Goal: Task Accomplishment & Management: Complete application form

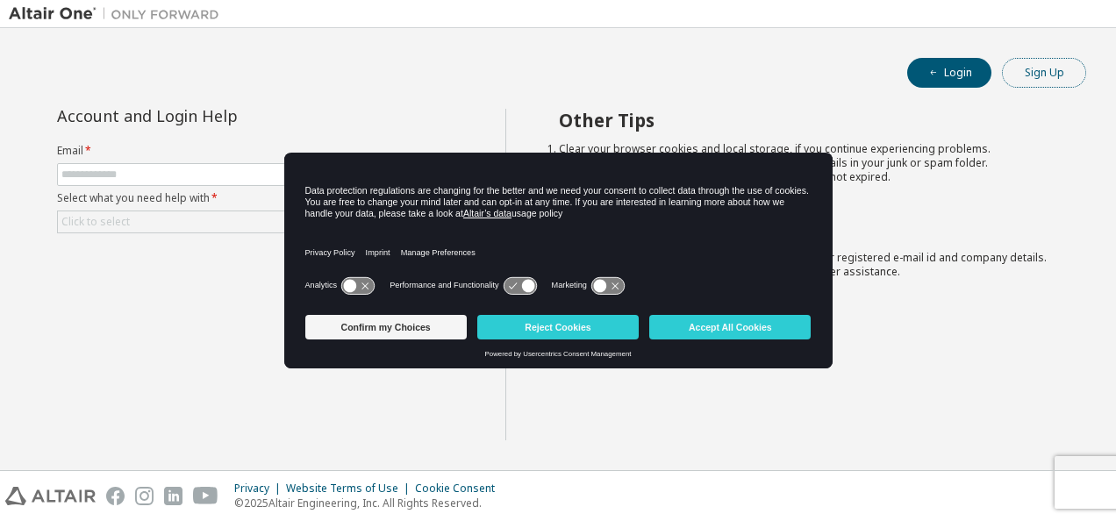
click at [1042, 63] on button "Sign Up" at bounding box center [1044, 73] width 84 height 30
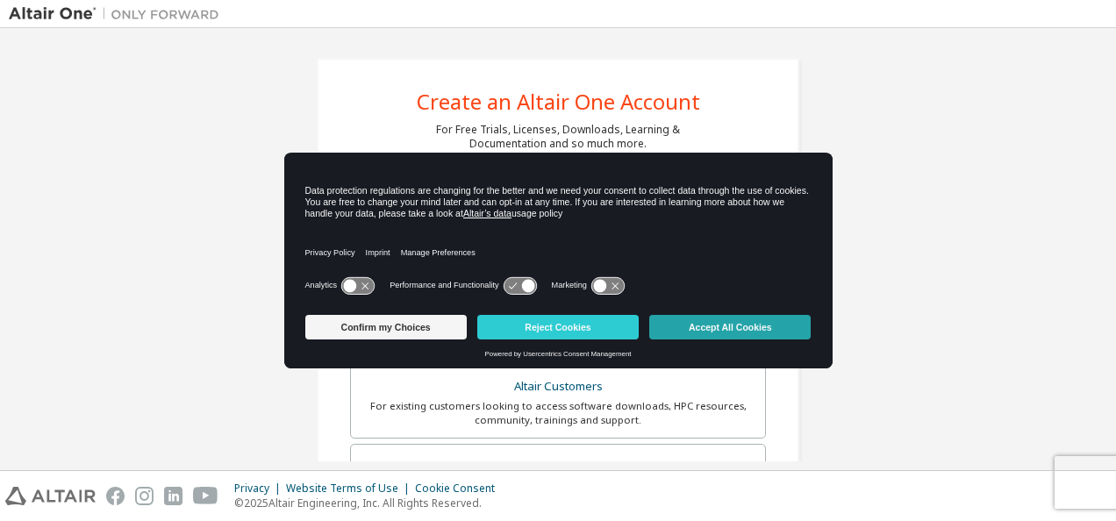
click at [744, 325] on button "Accept All Cookies" at bounding box center [729, 327] width 161 height 25
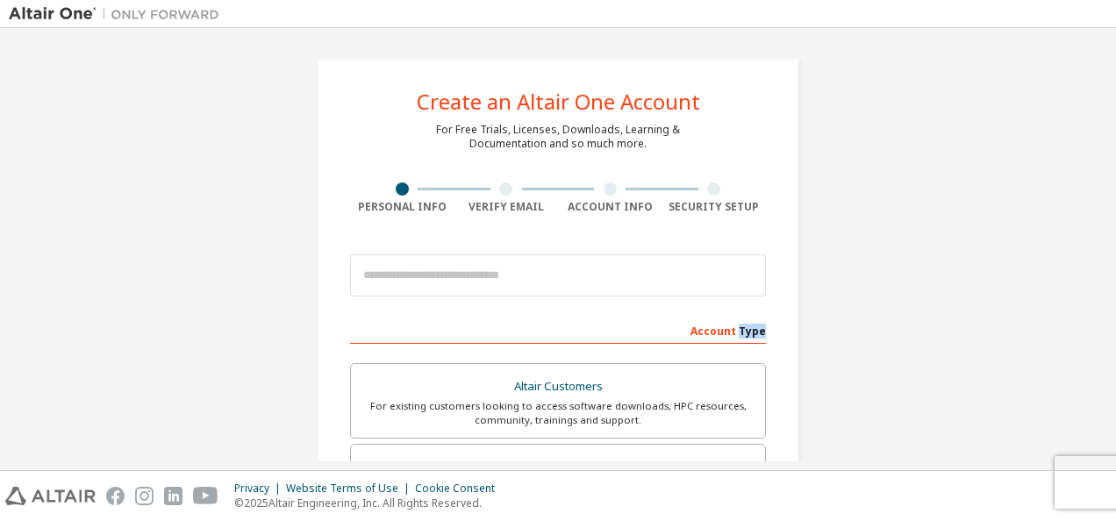
click at [744, 325] on div "Account Type" at bounding box center [558, 330] width 416 height 28
drag, startPoint x: 744, startPoint y: 325, endPoint x: 623, endPoint y: 318, distance: 121.3
click at [623, 318] on div "Account Type" at bounding box center [558, 330] width 416 height 28
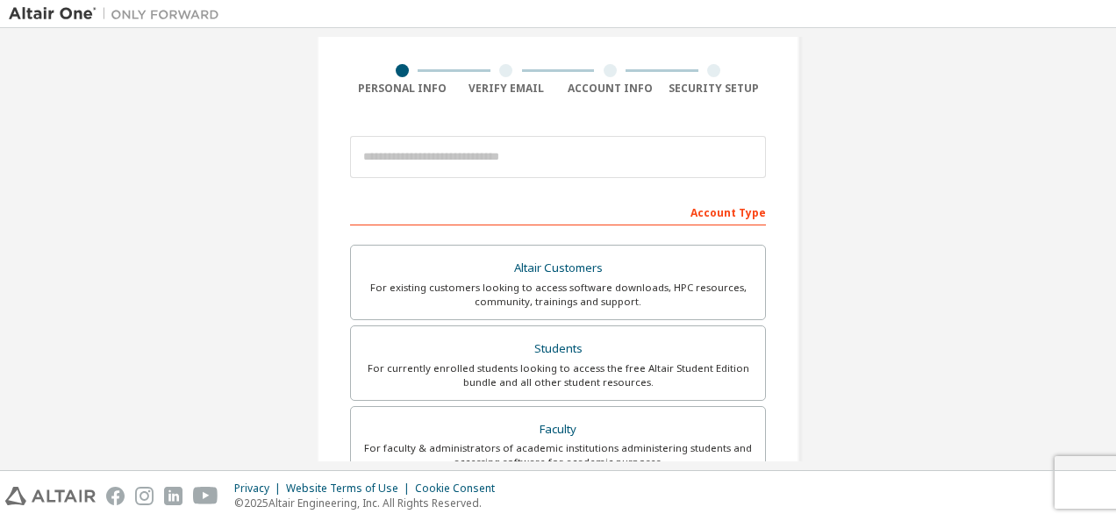
scroll to position [136, 0]
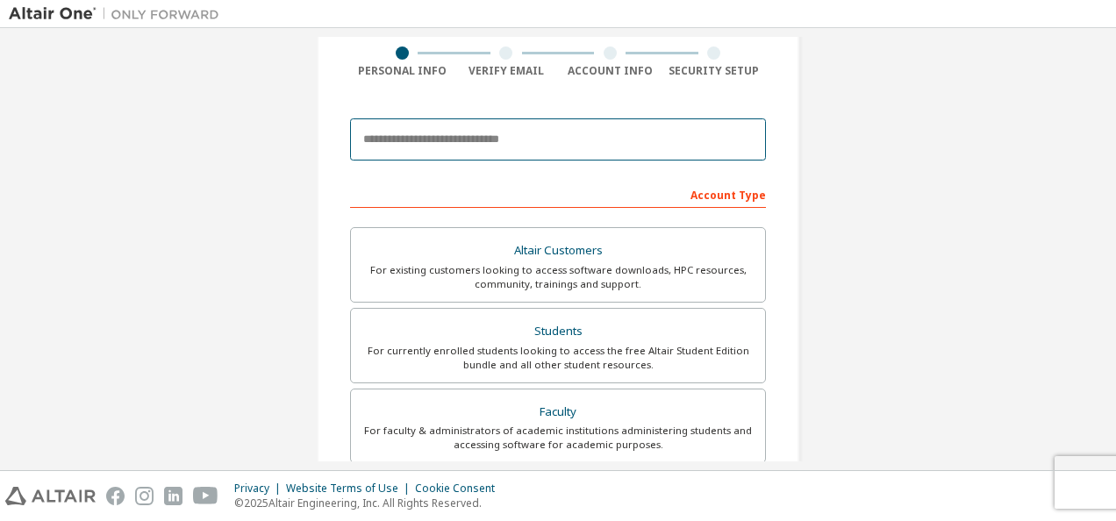
click at [456, 149] on input "email" at bounding box center [558, 139] width 416 height 42
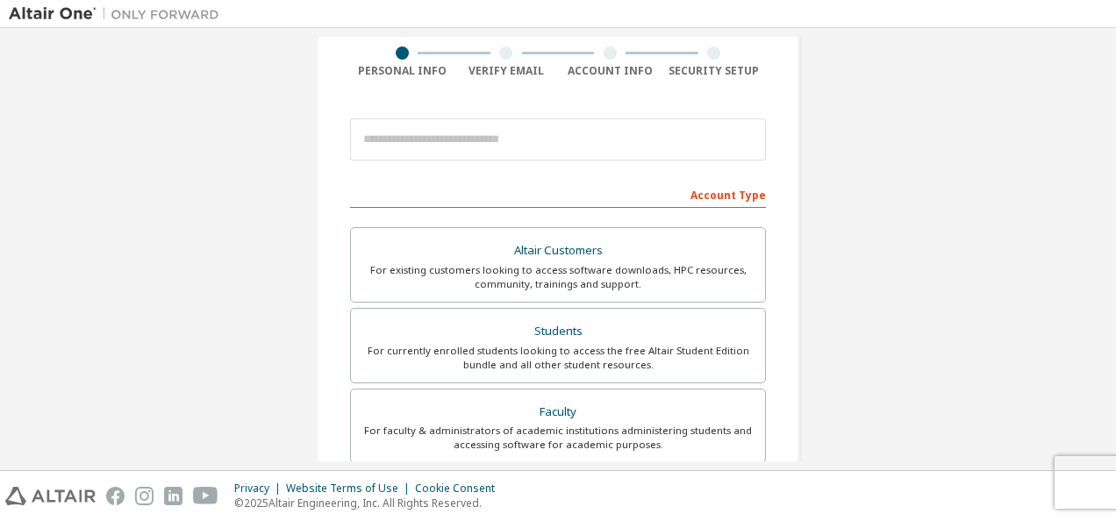
click at [507, 192] on div "Account Type" at bounding box center [558, 194] width 416 height 28
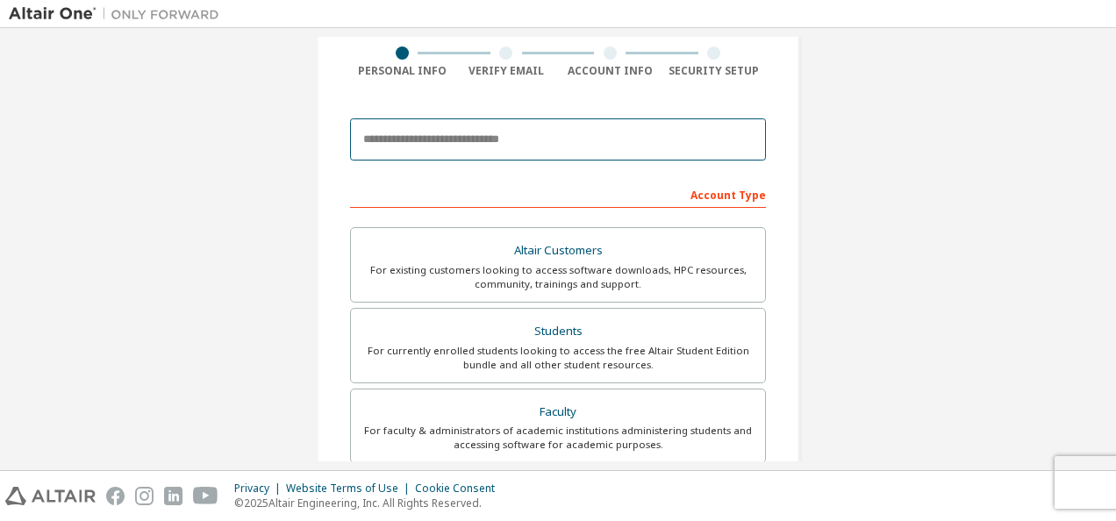
click at [475, 148] on input "email" at bounding box center [558, 139] width 416 height 42
type input "**********"
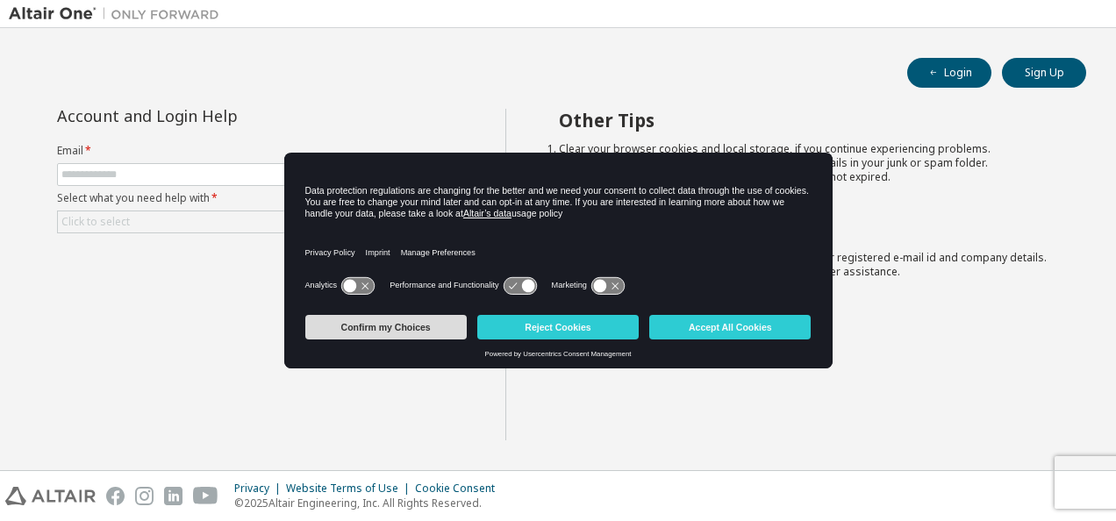
click at [437, 329] on button "Confirm my Choices" at bounding box center [385, 327] width 161 height 25
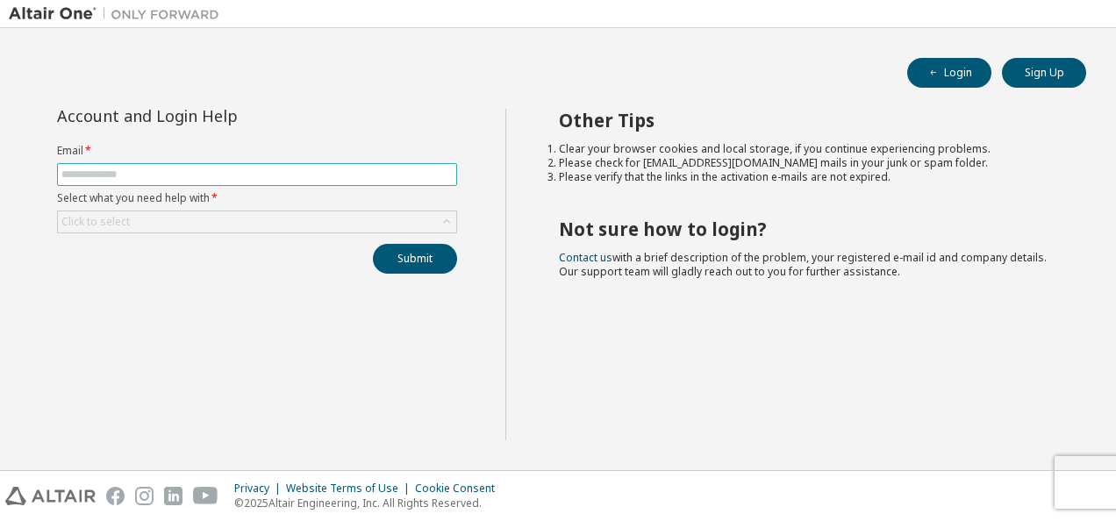
click at [155, 168] on input "text" at bounding box center [256, 175] width 391 height 14
type input "**********"
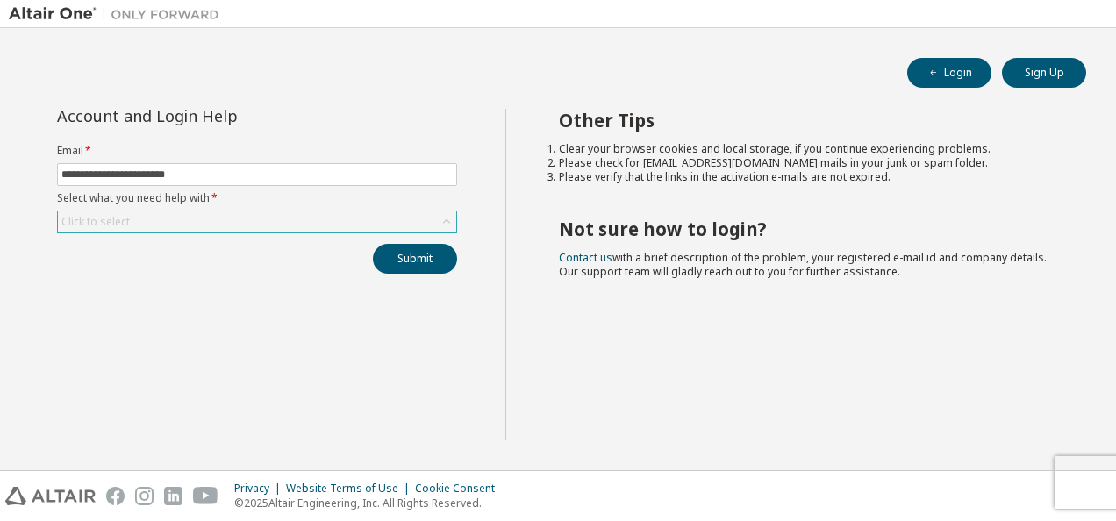
click at [127, 216] on div "Click to select" at bounding box center [95, 222] width 68 height 14
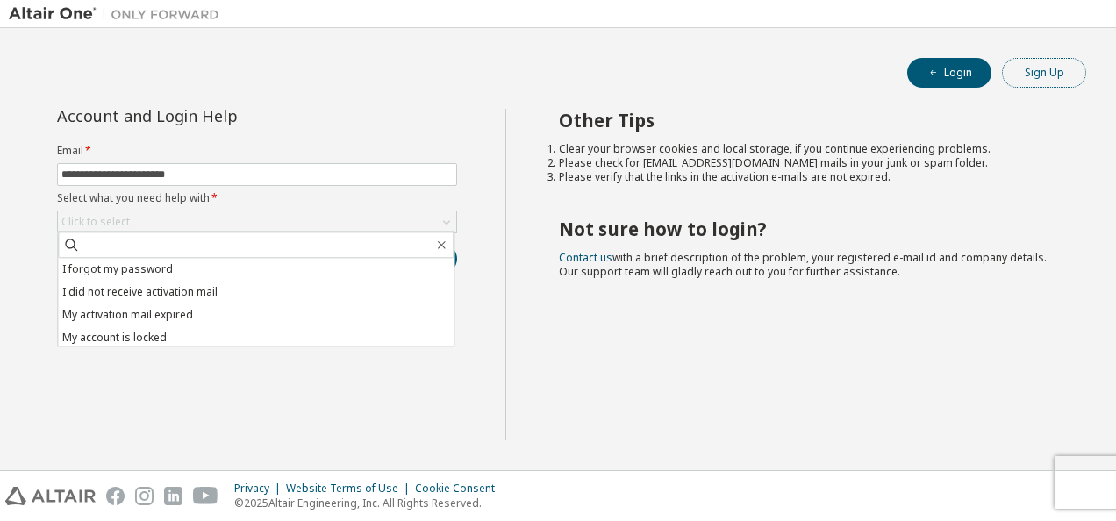
click at [1052, 77] on button "Sign Up" at bounding box center [1044, 73] width 84 height 30
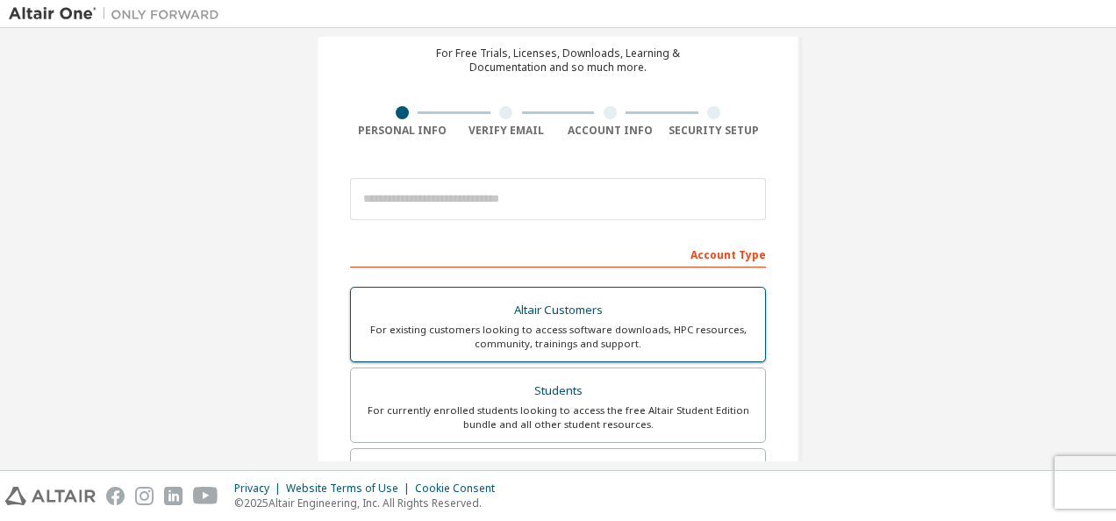
scroll to position [77, 0]
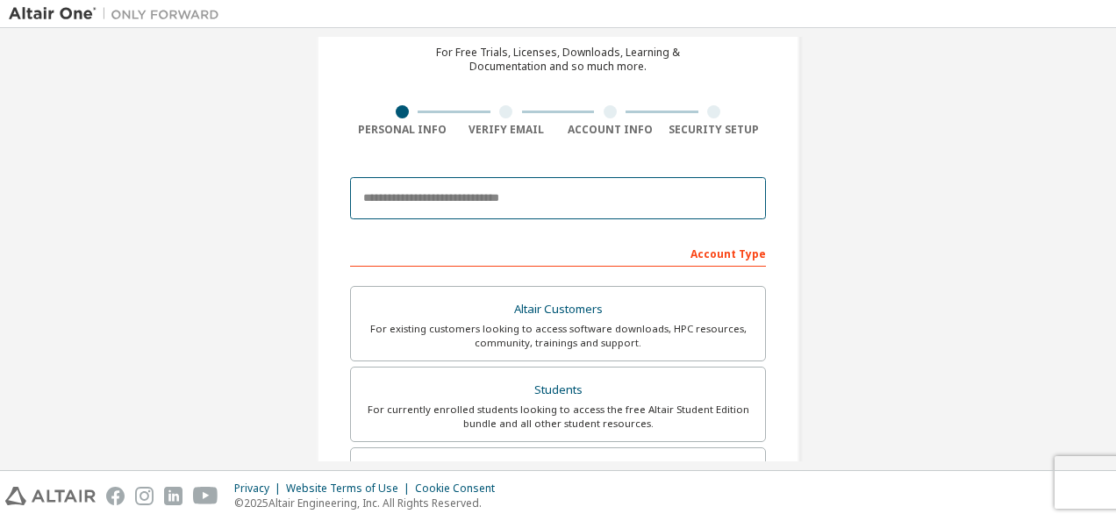
click at [503, 185] on input "email" at bounding box center [558, 198] width 416 height 42
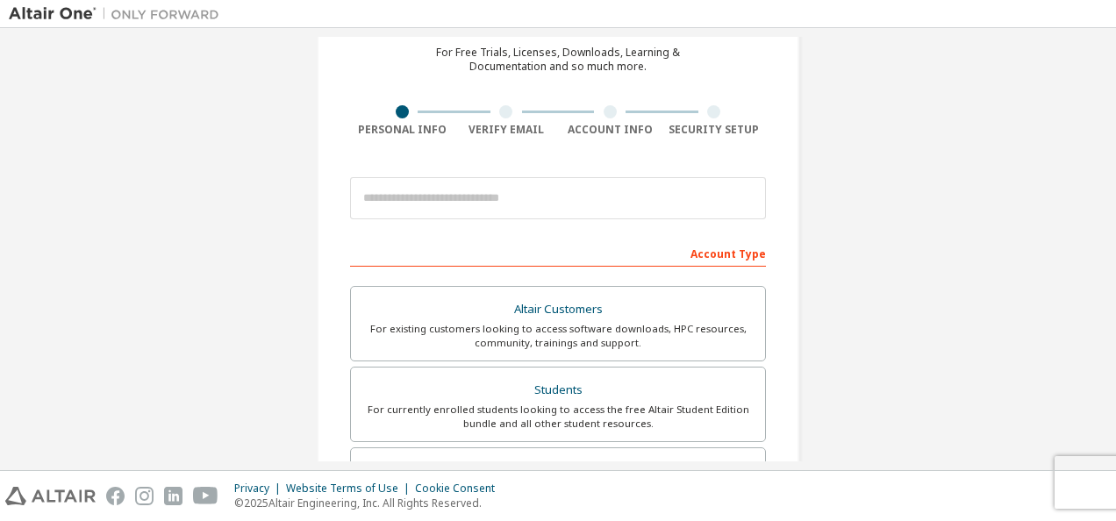
click at [482, 246] on div "Account Type" at bounding box center [558, 253] width 416 height 28
click at [482, 255] on div "Account Type" at bounding box center [558, 253] width 416 height 28
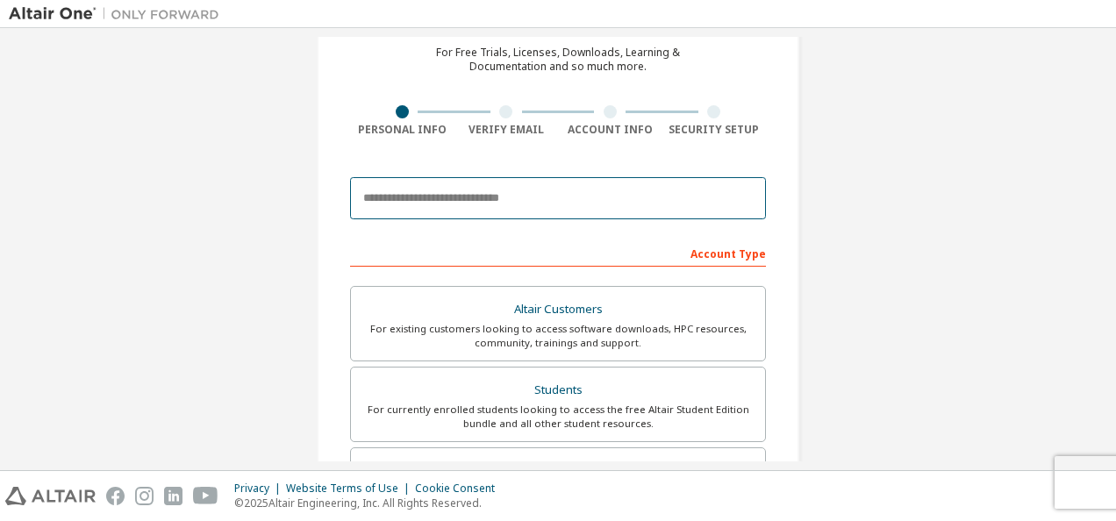
click at [474, 200] on input "email" at bounding box center [558, 198] width 416 height 42
type input "********"
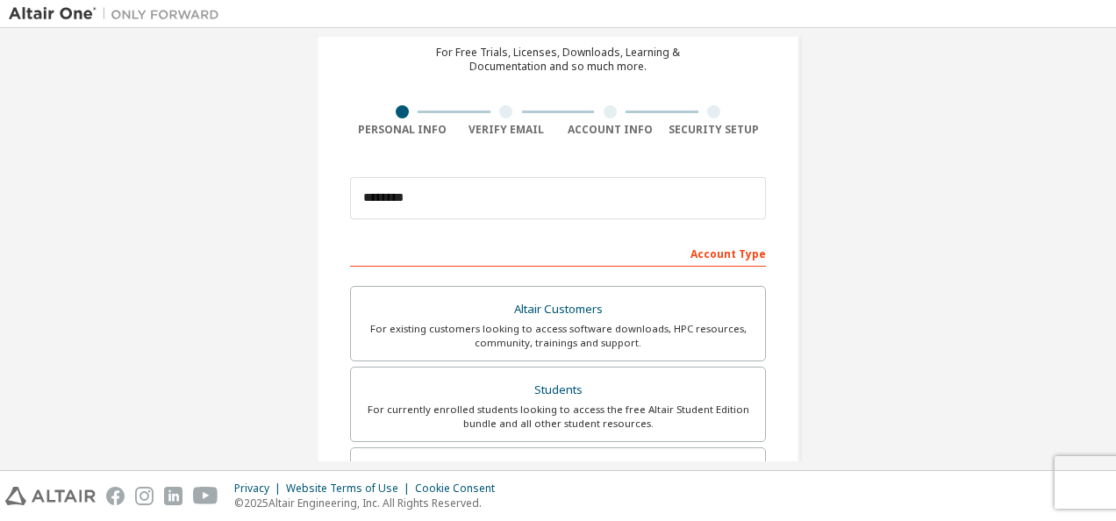
click at [476, 263] on div "Account Type" at bounding box center [558, 253] width 416 height 28
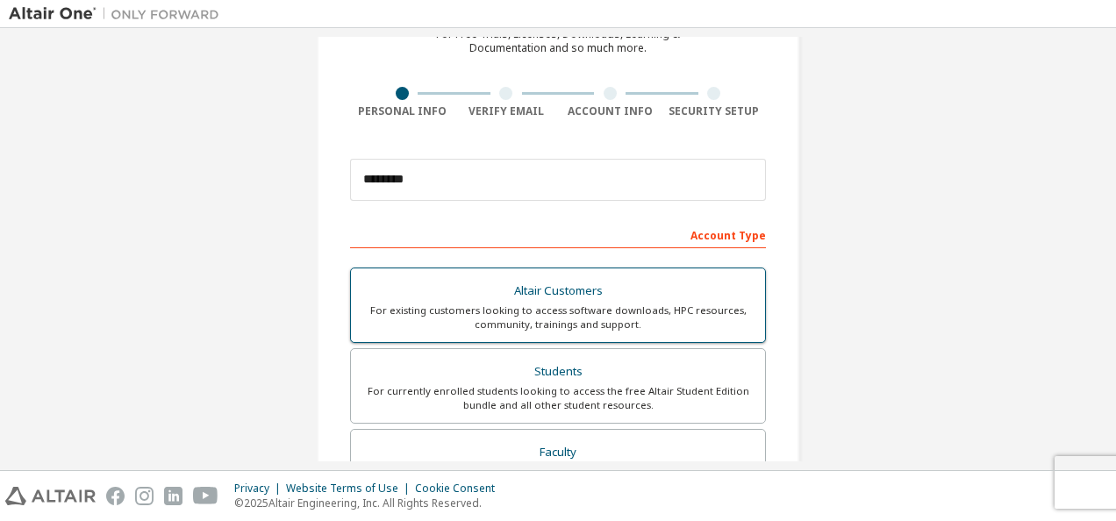
scroll to position [96, 0]
click at [656, 239] on div "Account Type" at bounding box center [558, 233] width 416 height 28
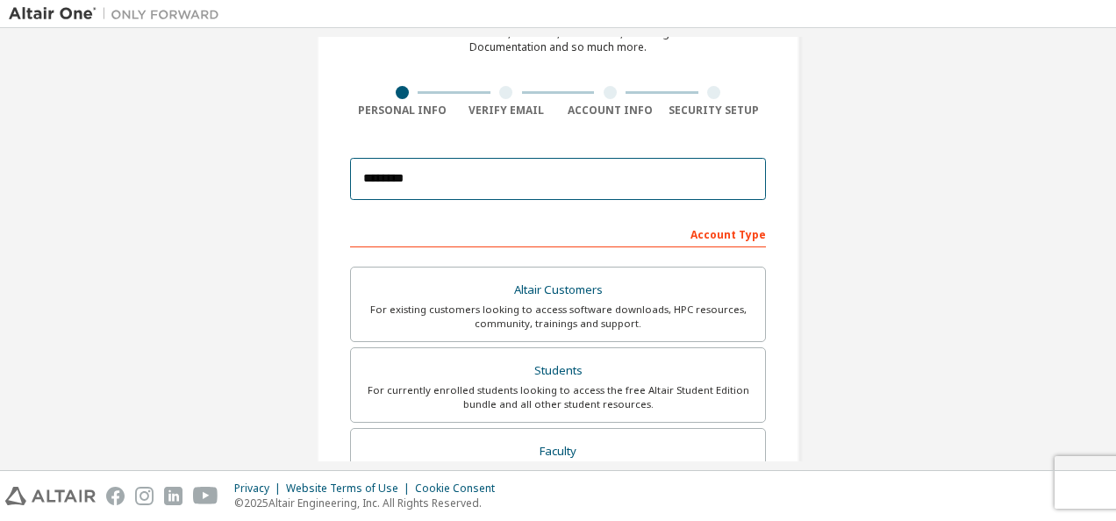
click at [532, 190] on input "********" at bounding box center [558, 179] width 416 height 42
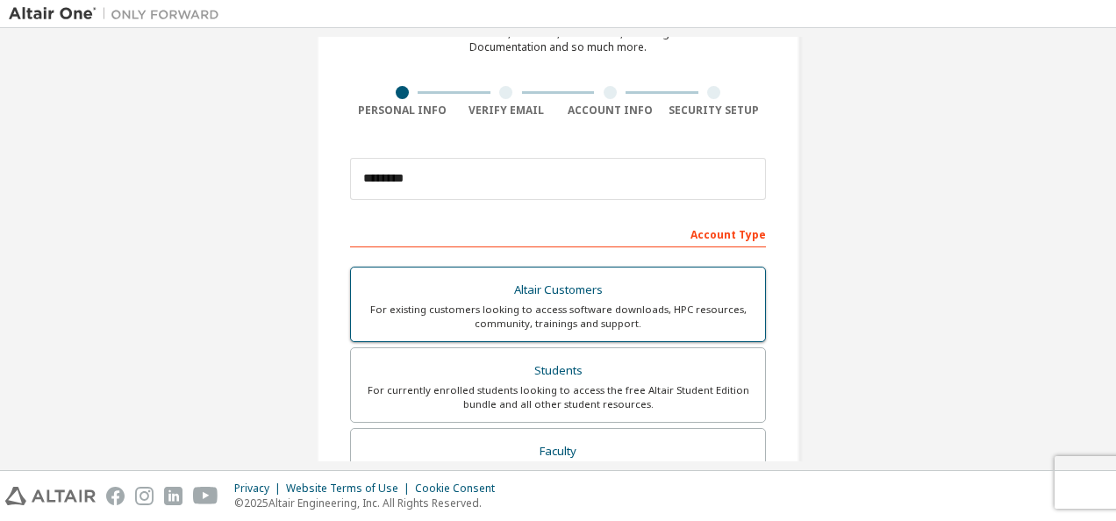
click at [530, 315] on div "For existing customers looking to access software downloads, HPC resources, com…" at bounding box center [557, 317] width 393 height 28
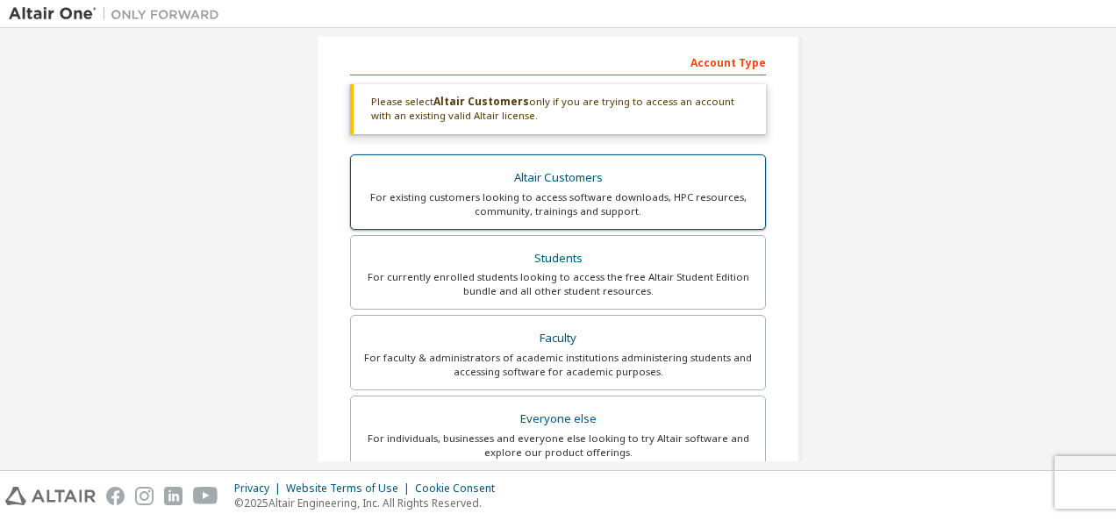
scroll to position [269, 0]
click at [575, 198] on div "For existing customers looking to access software downloads, HPC resources, com…" at bounding box center [557, 203] width 393 height 28
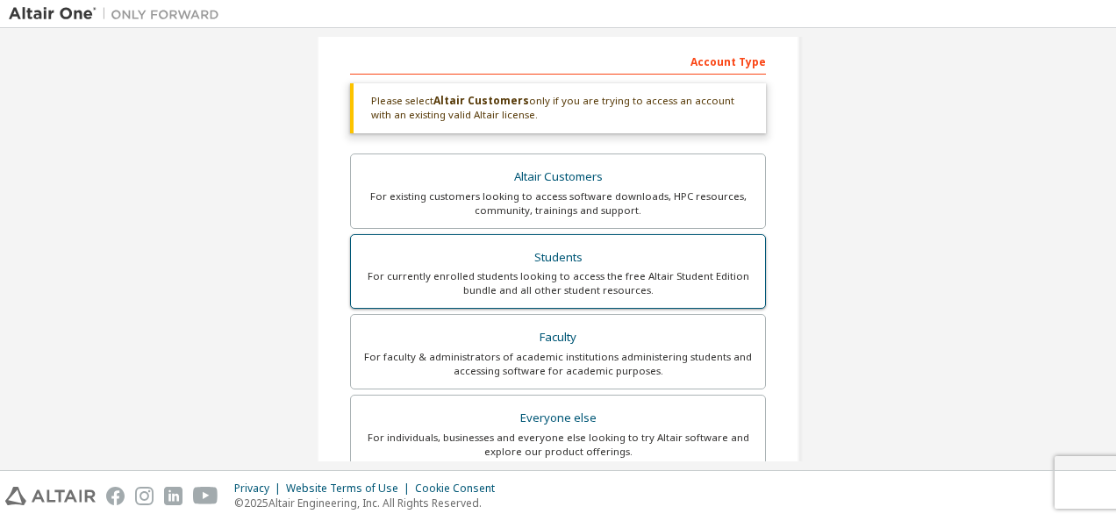
click at [574, 261] on div "Students" at bounding box center [557, 258] width 393 height 25
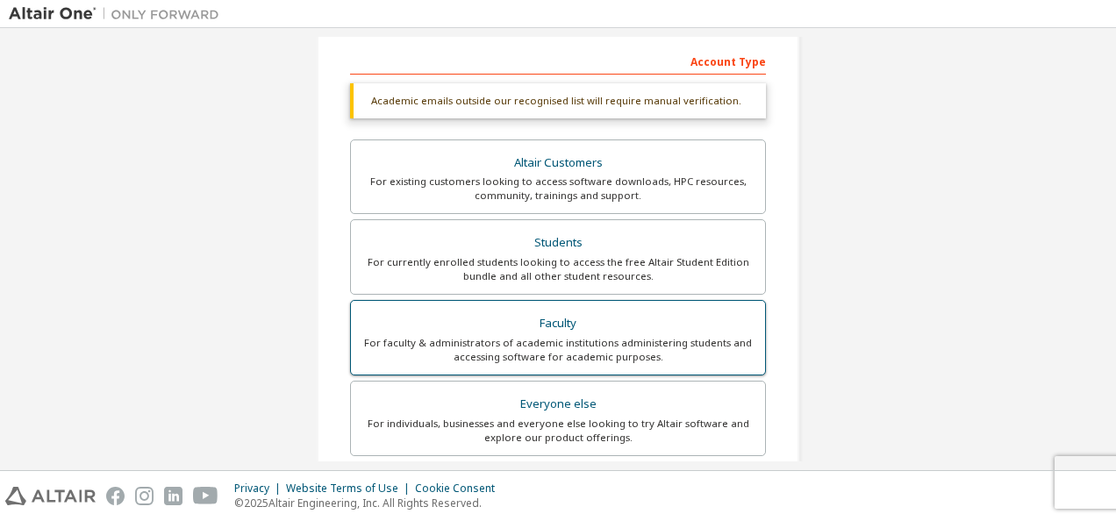
click at [577, 321] on div "Faculty" at bounding box center [557, 323] width 393 height 25
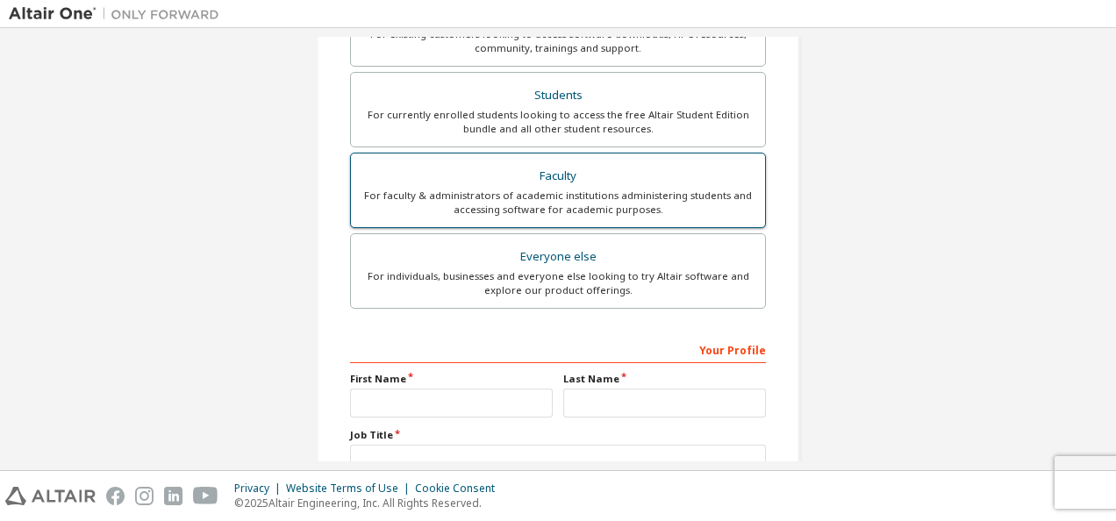
scroll to position [433, 0]
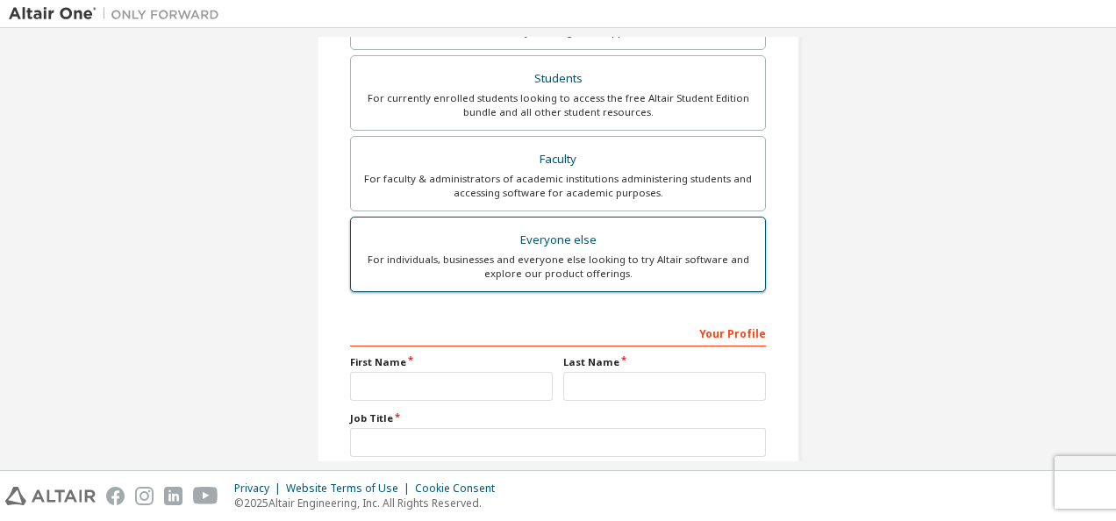
click at [568, 267] on div "For individuals, businesses and everyone else looking to try Altair software an…" at bounding box center [557, 267] width 393 height 28
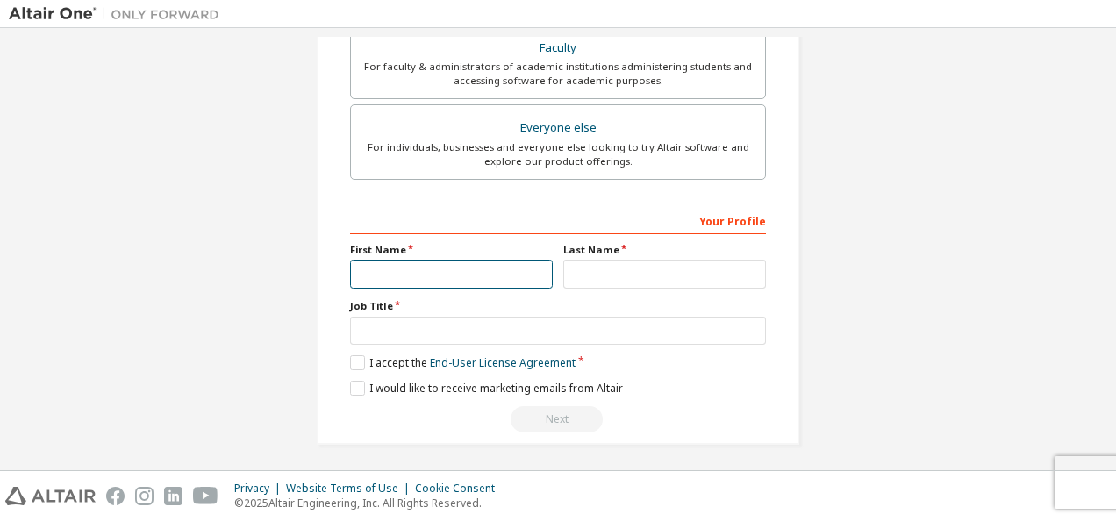
click at [439, 275] on input "text" at bounding box center [451, 274] width 203 height 29
type input "****"
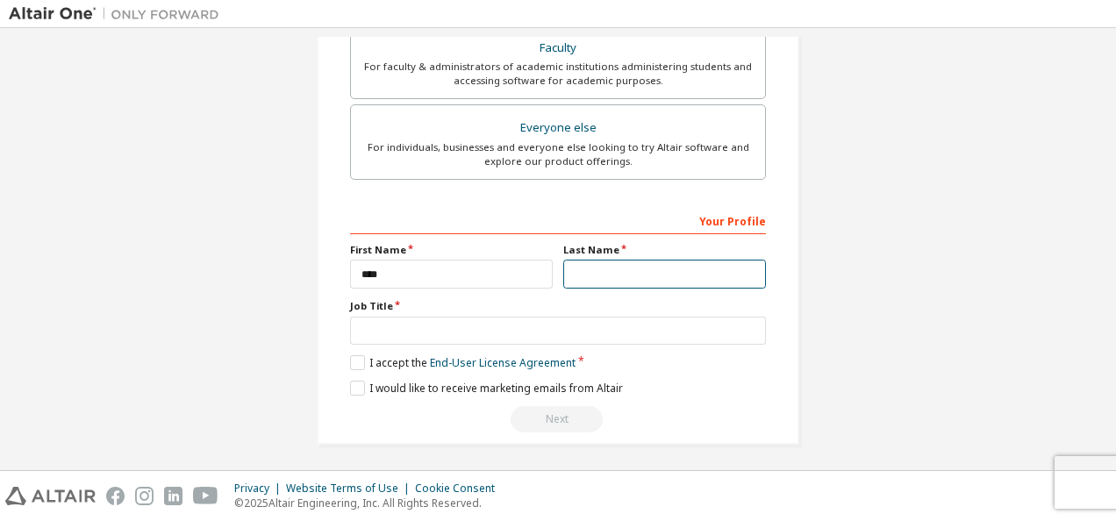
click at [626, 261] on input "text" at bounding box center [664, 274] width 203 height 29
type input "*"
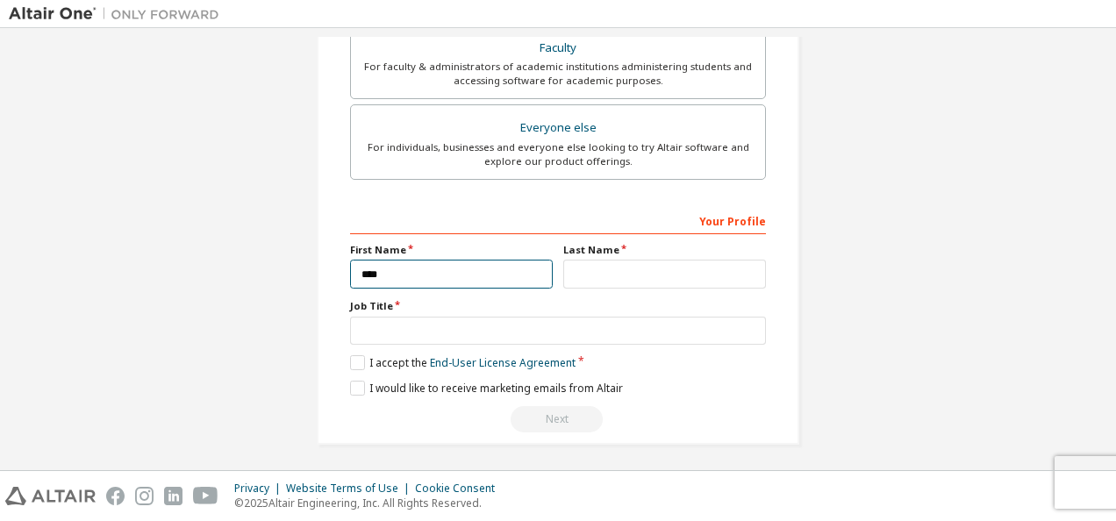
click at [491, 281] on input "****" at bounding box center [451, 274] width 203 height 29
type input "**********"
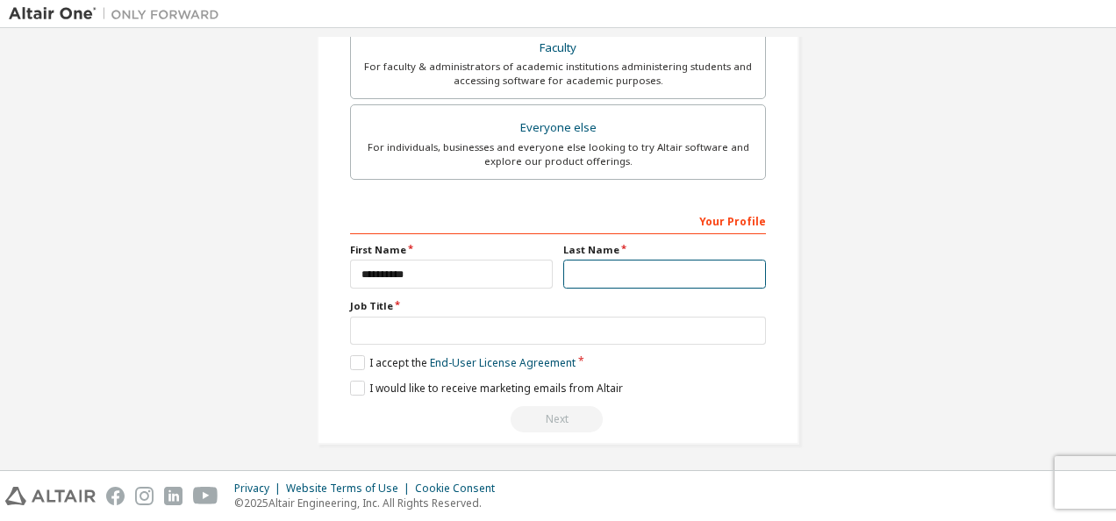
click at [589, 279] on input "text" at bounding box center [664, 274] width 203 height 29
type input "**********"
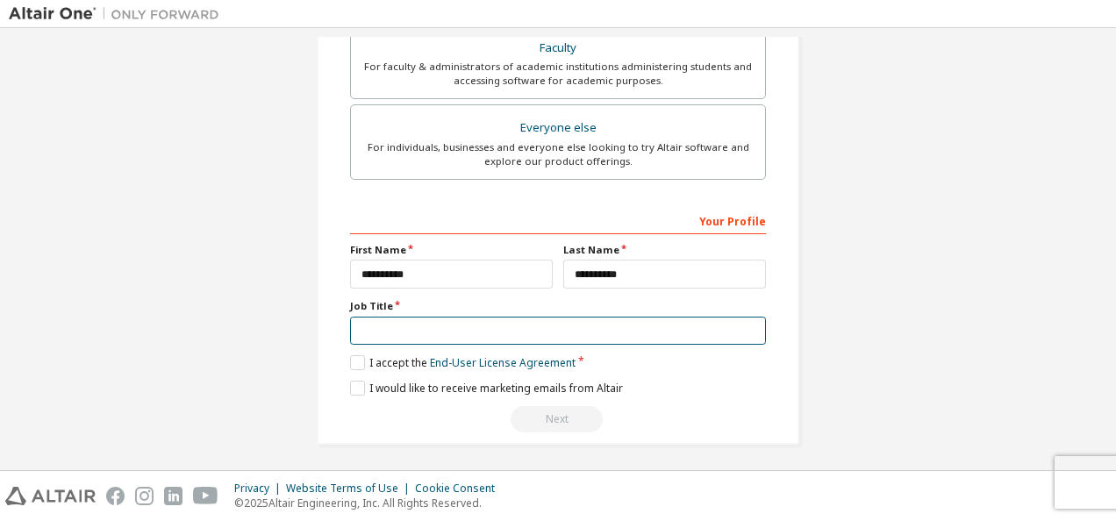
click at [499, 330] on input "text" at bounding box center [558, 331] width 416 height 29
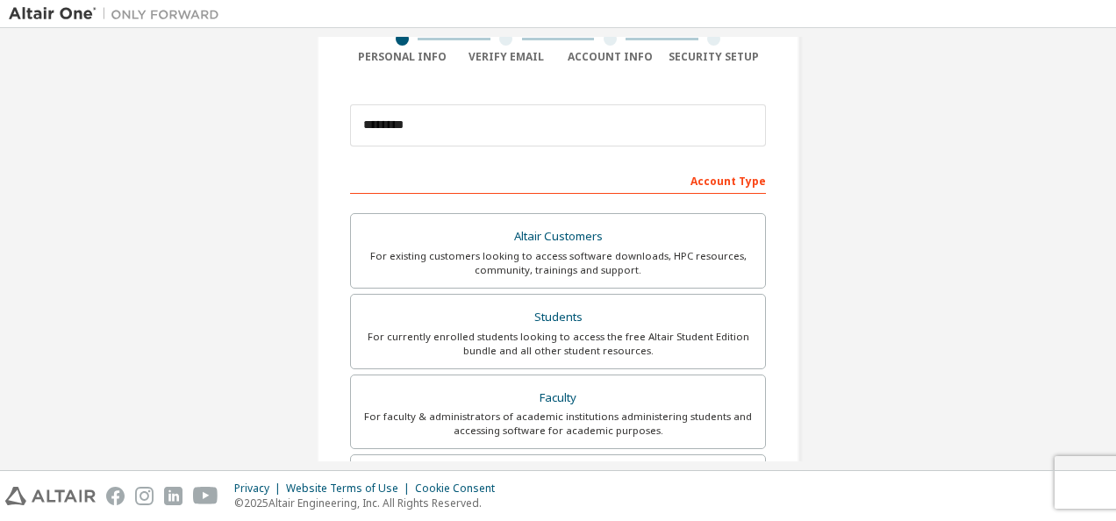
scroll to position [68, 0]
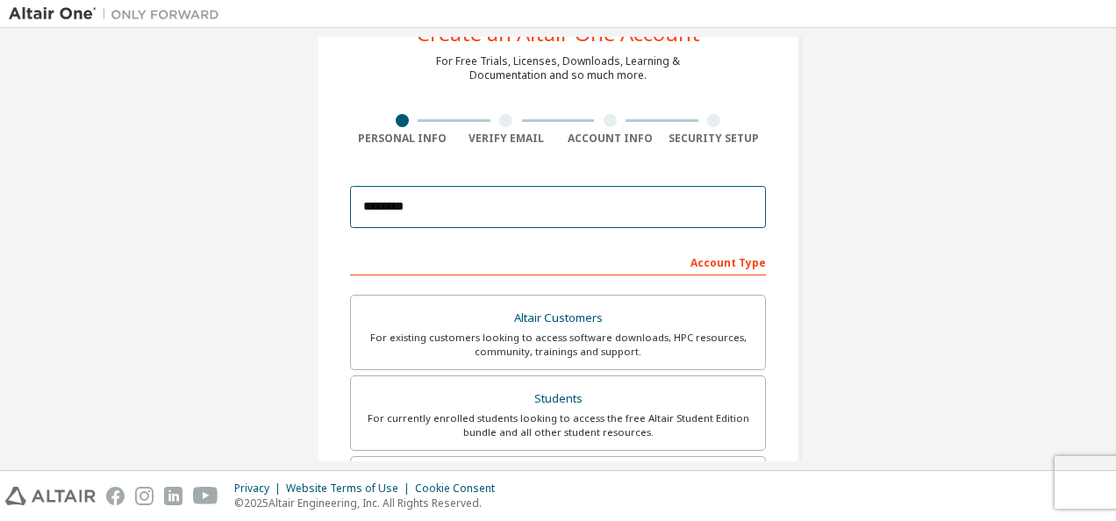
click at [451, 212] on input "********" at bounding box center [558, 207] width 416 height 42
type input "*"
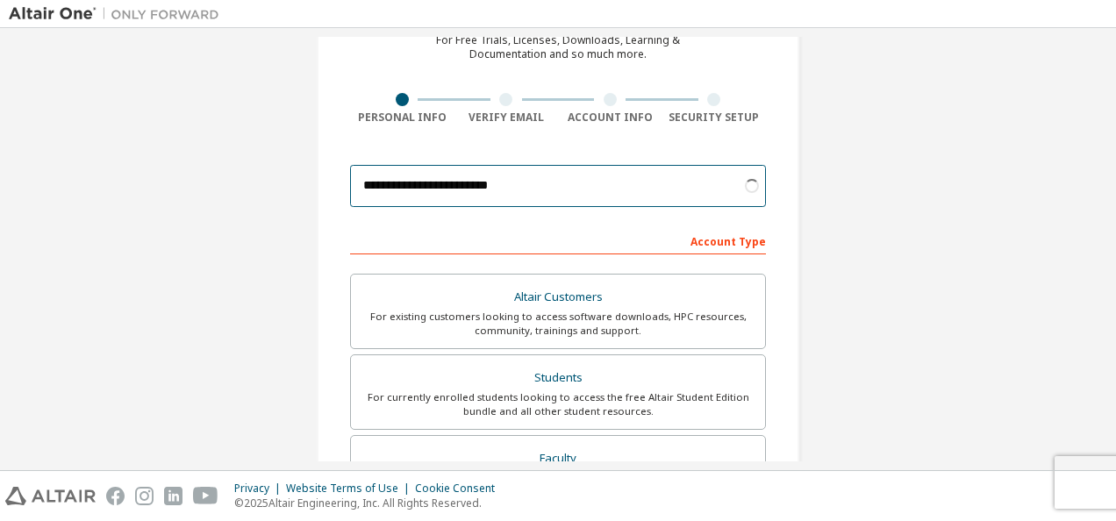
scroll to position [218, 0]
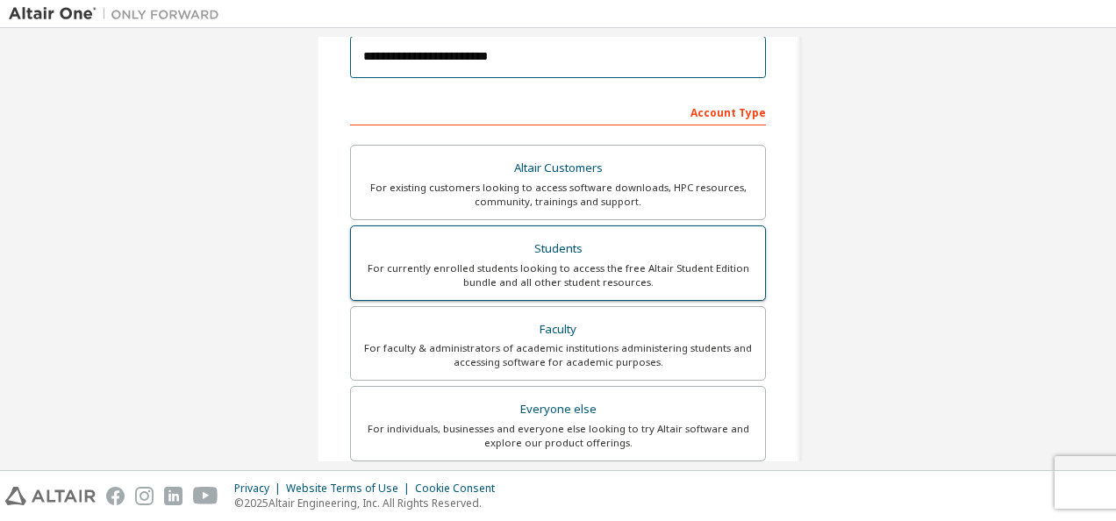
type input "**********"
click at [476, 242] on div "Students" at bounding box center [557, 249] width 393 height 25
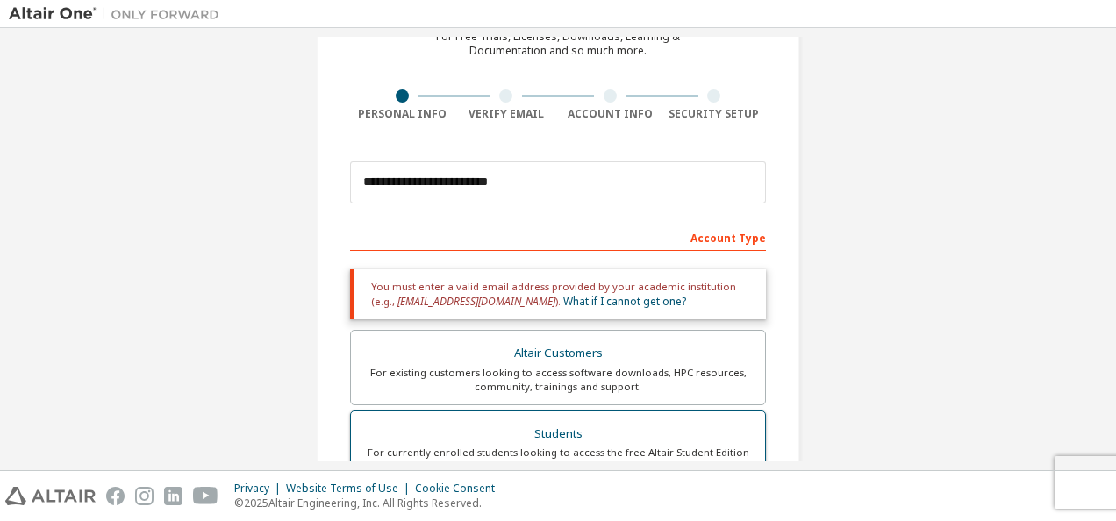
scroll to position [75, 0]
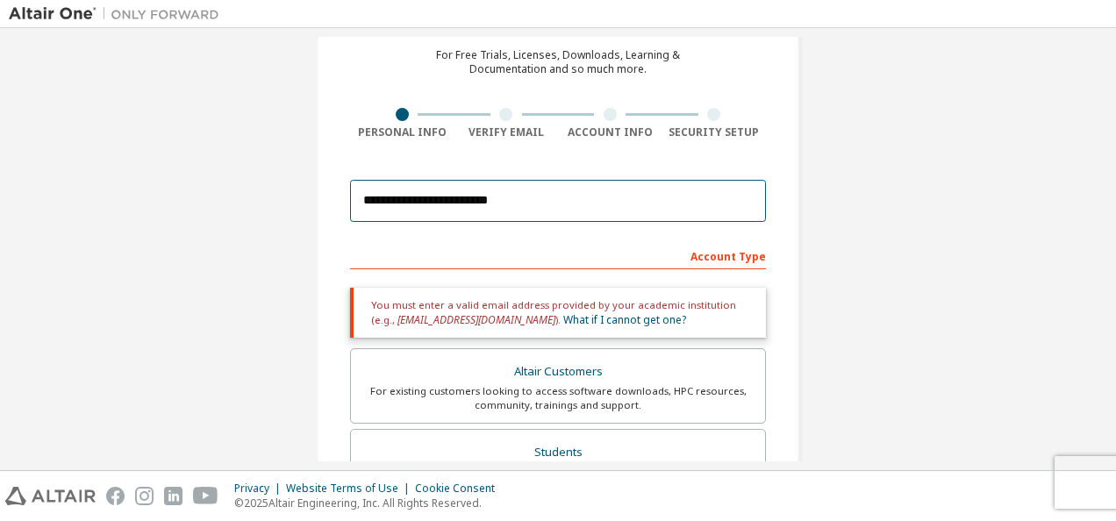
click at [558, 209] on input "**********" at bounding box center [558, 201] width 416 height 42
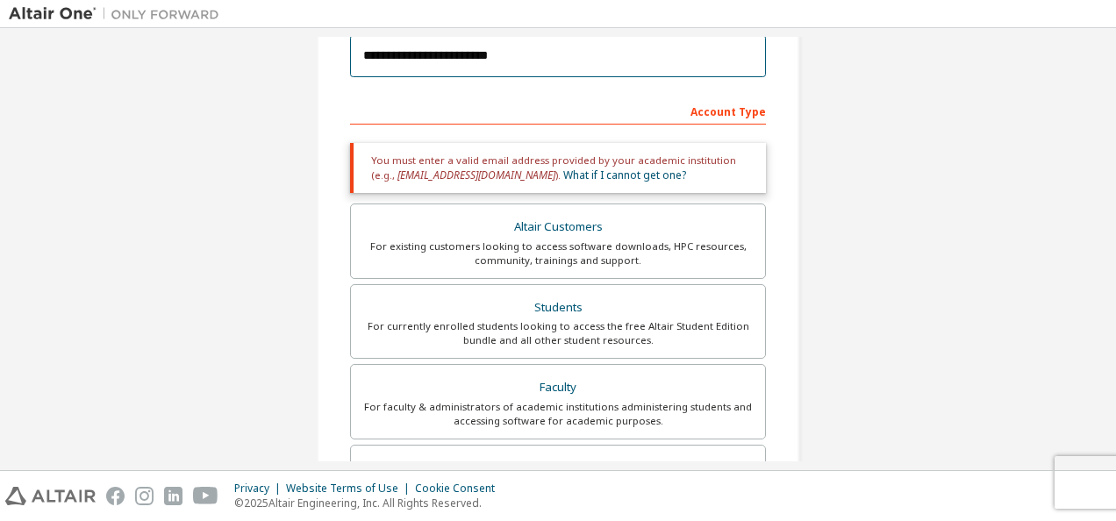
scroll to position [220, 0]
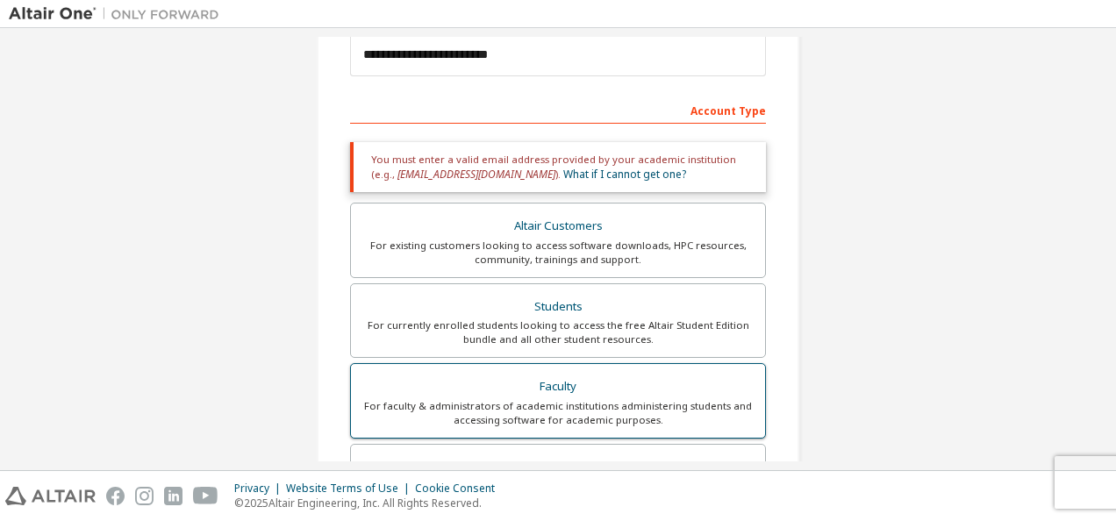
click at [571, 395] on div "Faculty" at bounding box center [557, 387] width 393 height 25
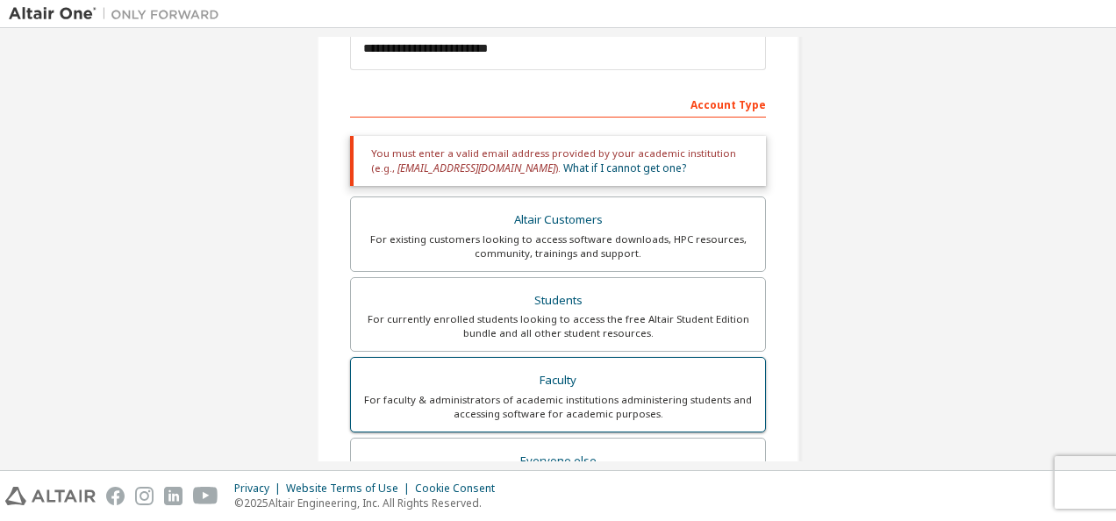
scroll to position [223, 0]
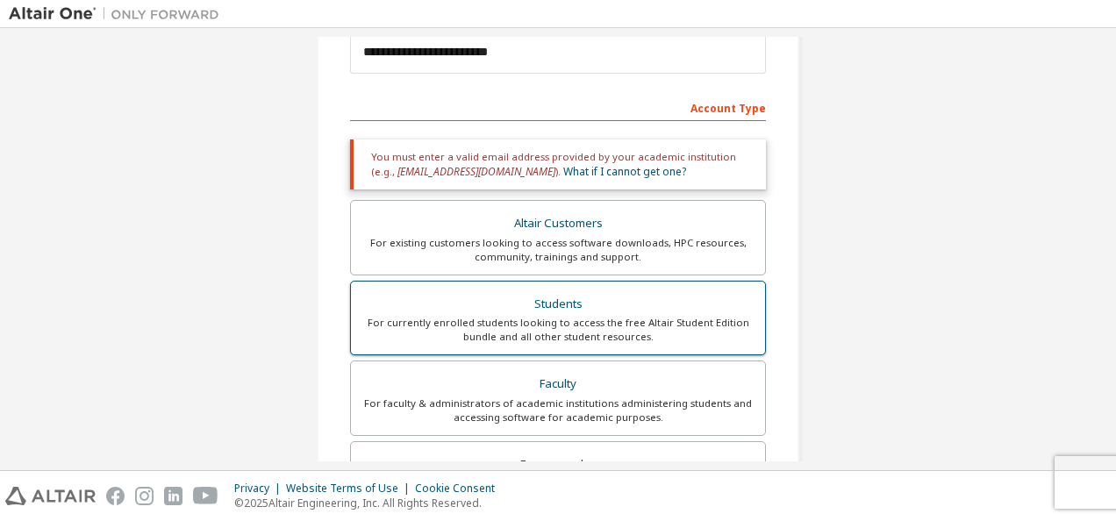
click at [553, 316] on div "For currently enrolled students looking to access the free Altair Student Editi…" at bounding box center [557, 330] width 393 height 28
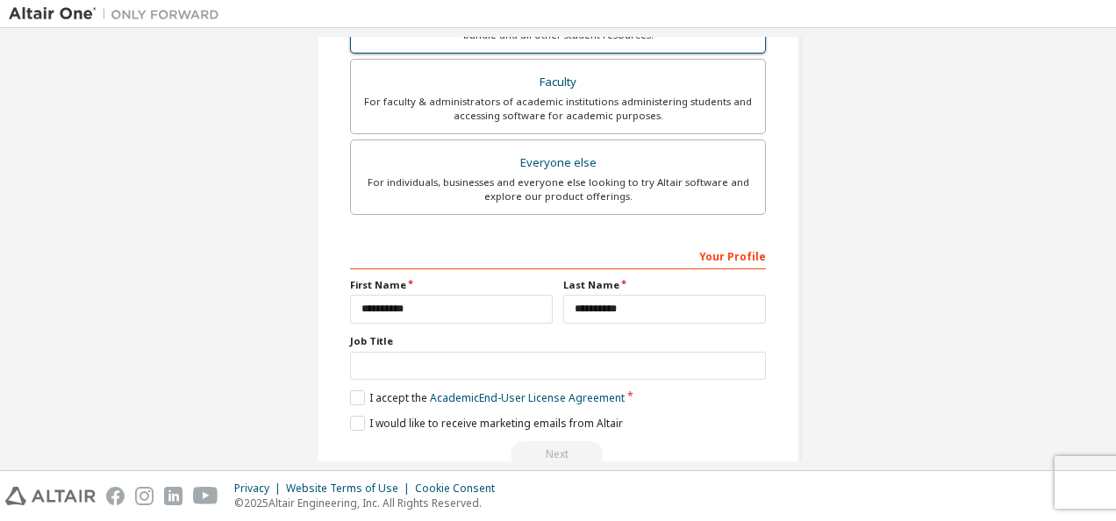
scroll to position [560, 0]
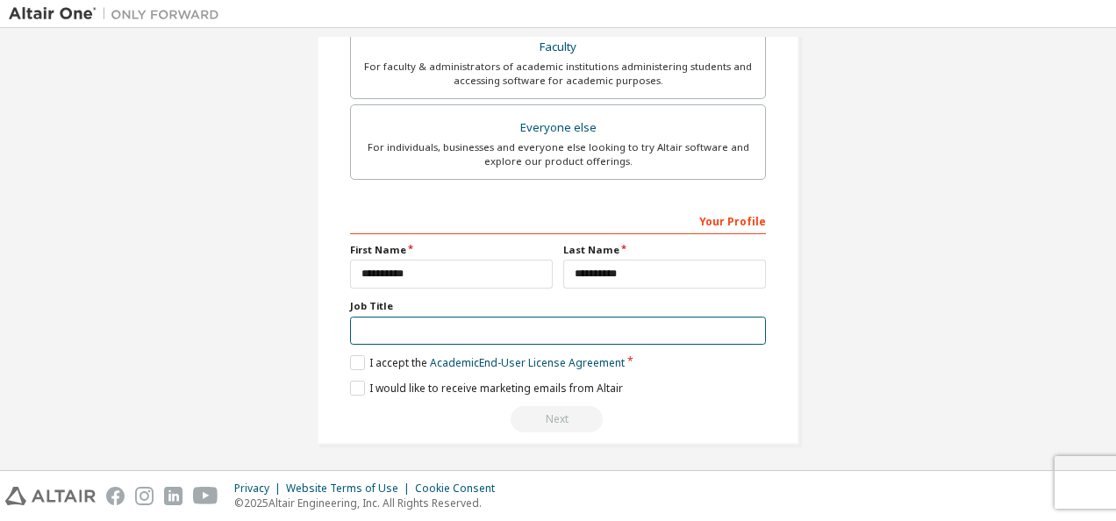
click at [487, 333] on input "text" at bounding box center [558, 331] width 416 height 29
type input "*******"
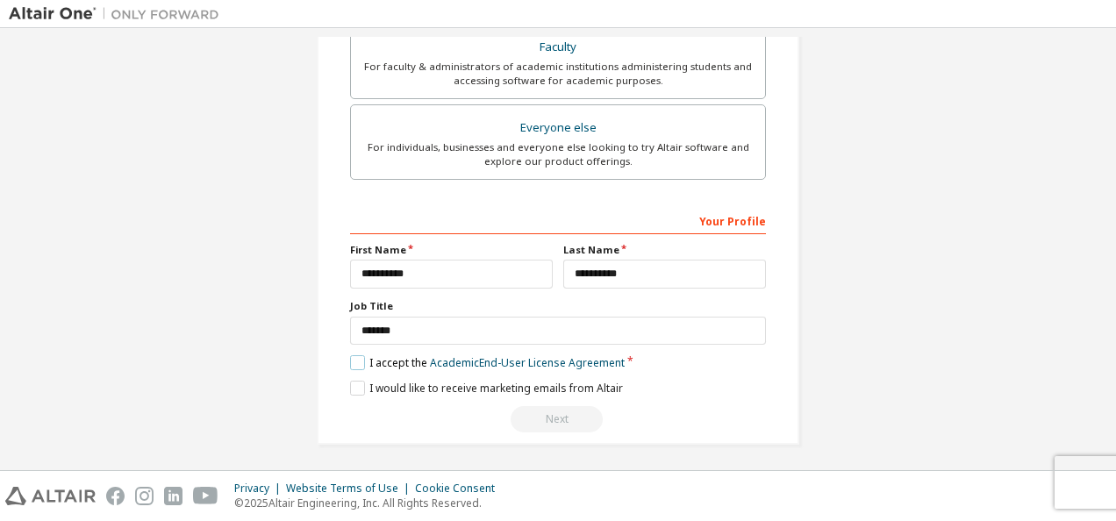
click at [353, 356] on label "I accept the Academic End-User License Agreement" at bounding box center [487, 362] width 275 height 15
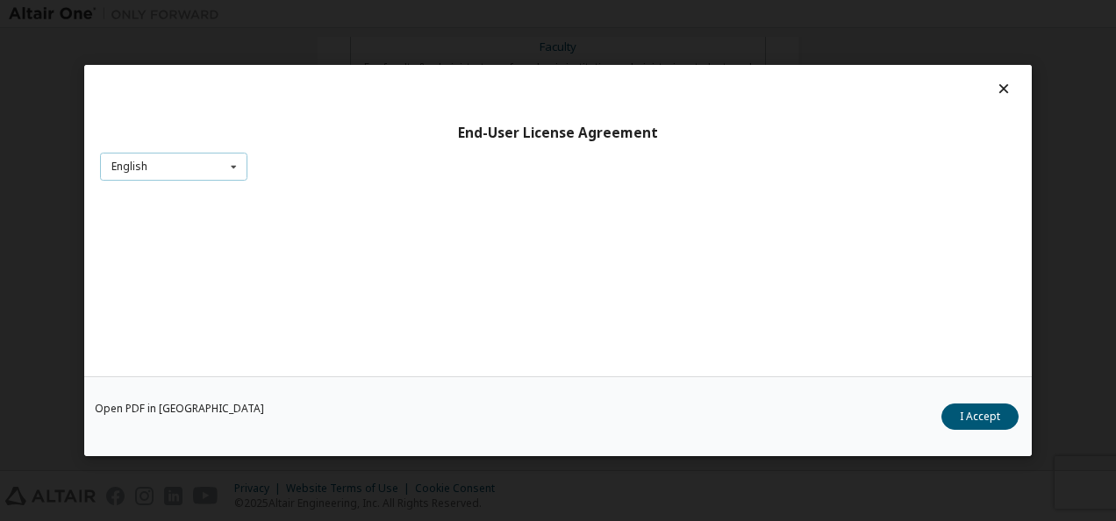
click at [231, 164] on icon at bounding box center [234, 167] width 22 height 27
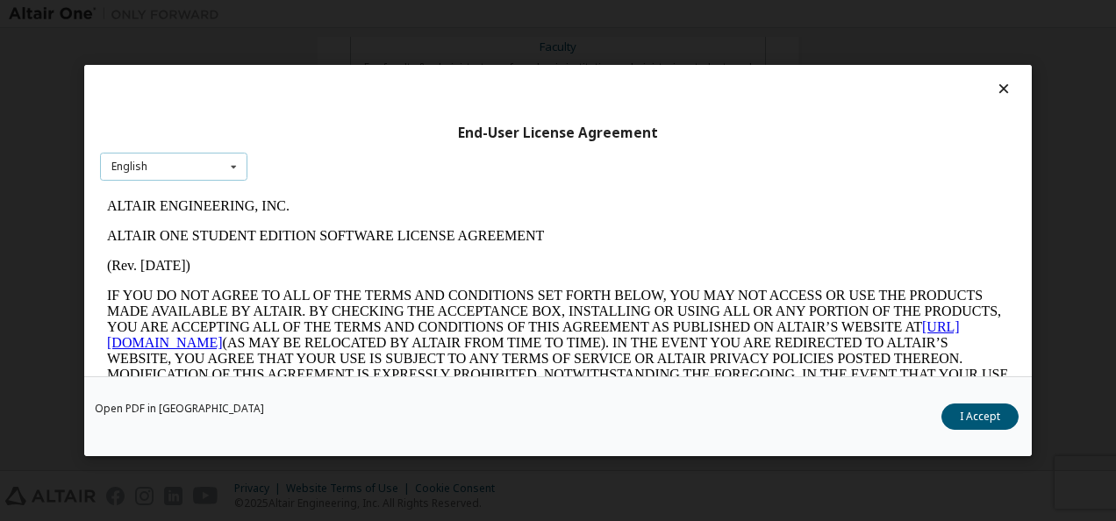
scroll to position [0, 0]
click at [231, 164] on icon at bounding box center [234, 167] width 22 height 27
click at [975, 411] on button "I Accept" at bounding box center [979, 416] width 77 height 26
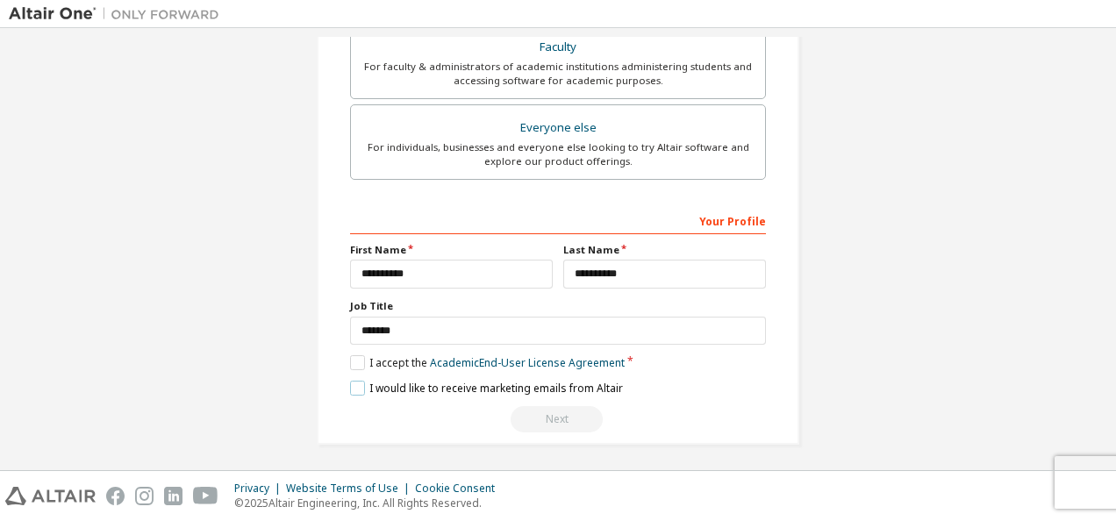
click at [360, 384] on label "I would like to receive marketing emails from Altair" at bounding box center [486, 388] width 273 height 15
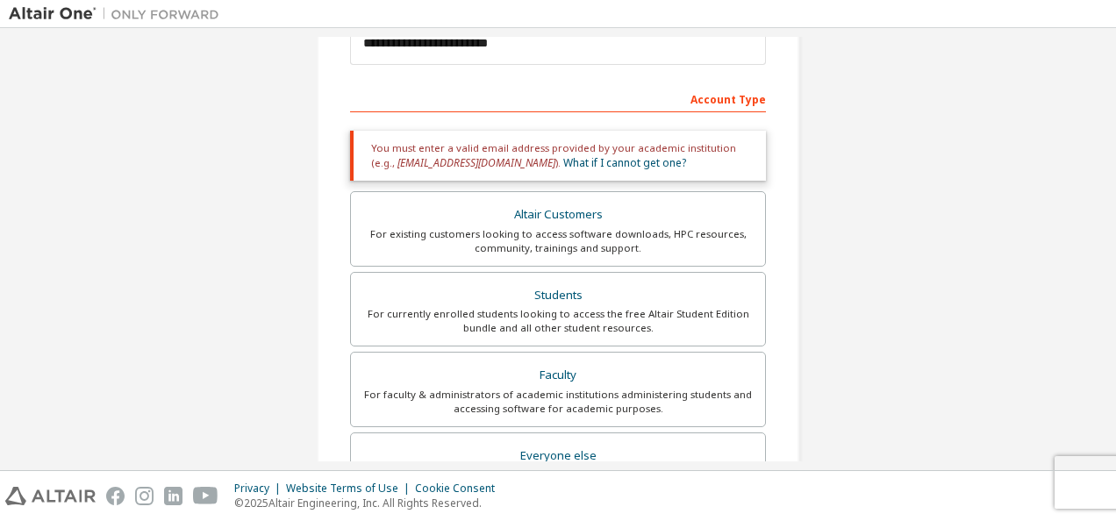
scroll to position [147, 0]
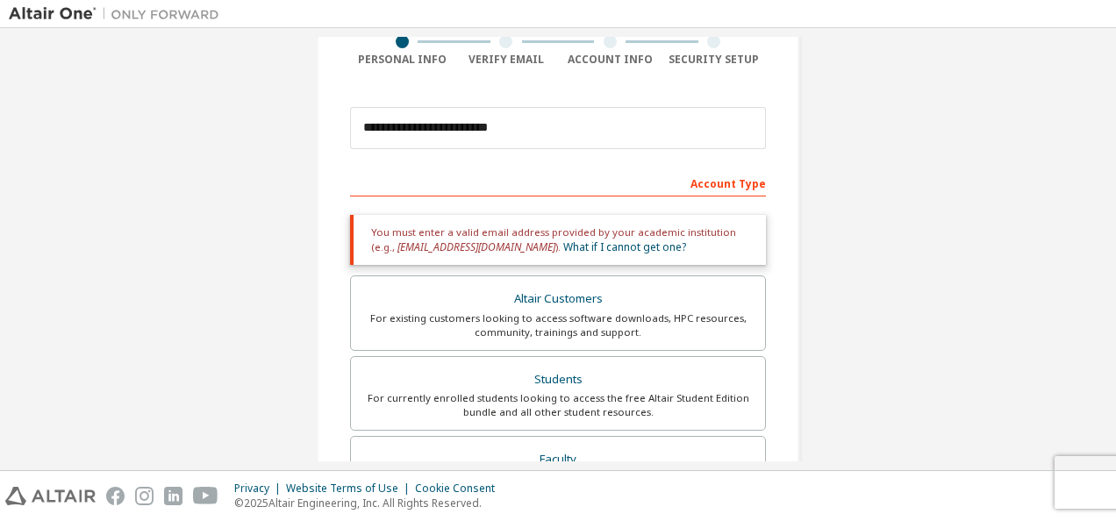
click at [556, 181] on div "Account Type" at bounding box center [558, 182] width 416 height 28
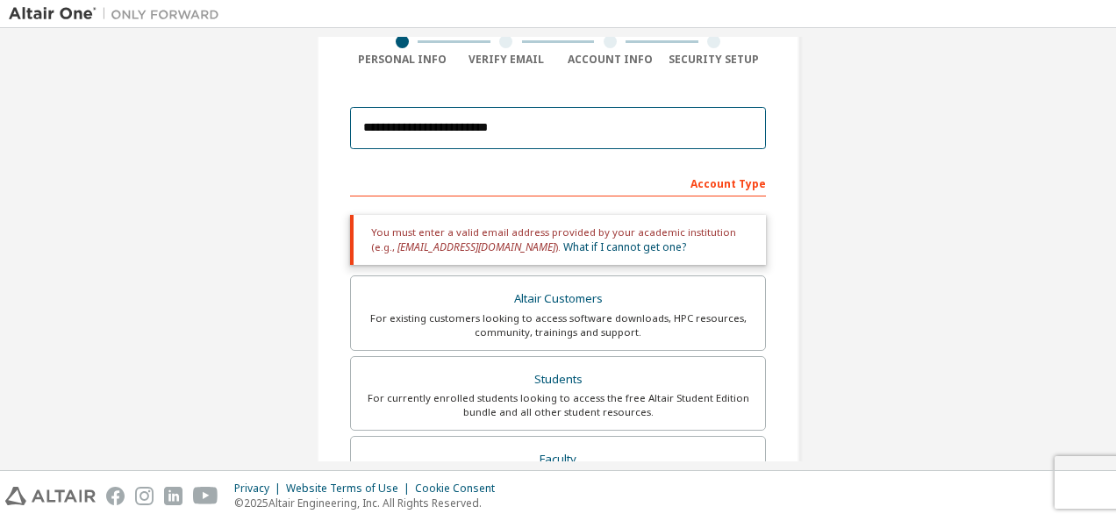
click at [544, 130] on input "**********" at bounding box center [558, 128] width 416 height 42
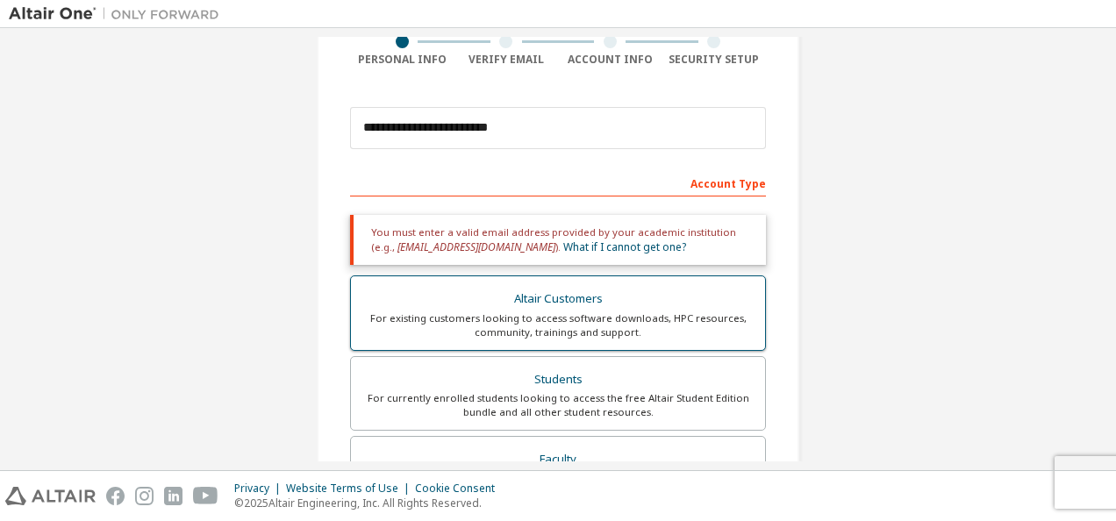
click at [544, 312] on div "For existing customers looking to access software downloads, HPC resources, com…" at bounding box center [557, 325] width 393 height 28
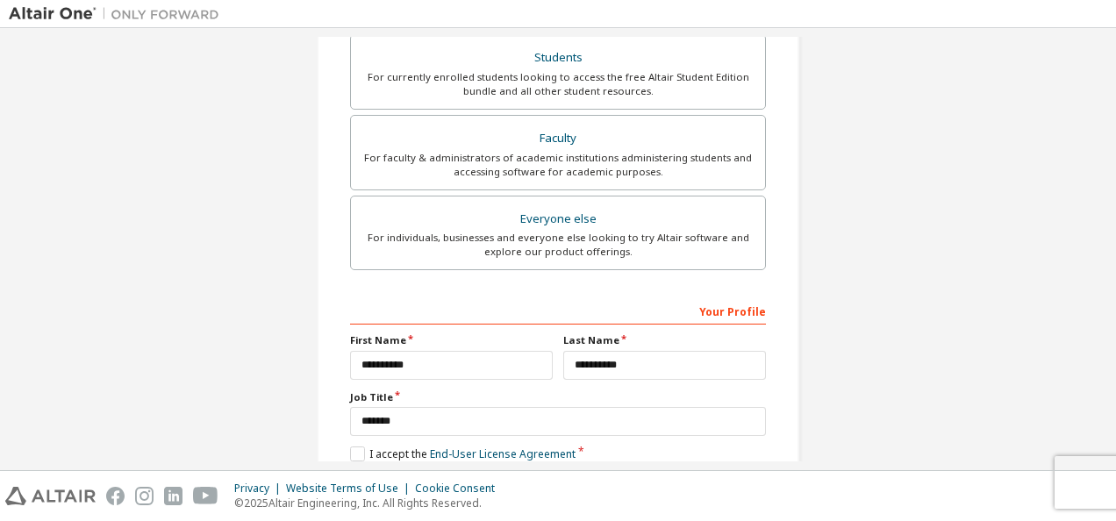
scroll to position [631, 0]
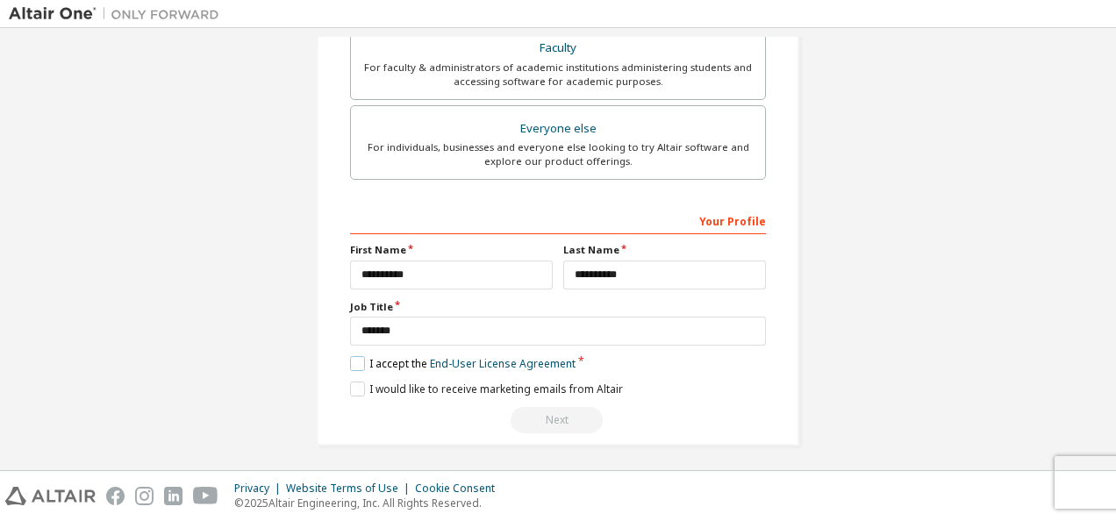
click at [350, 359] on label "I accept the End-User License Agreement" at bounding box center [462, 363] width 225 height 15
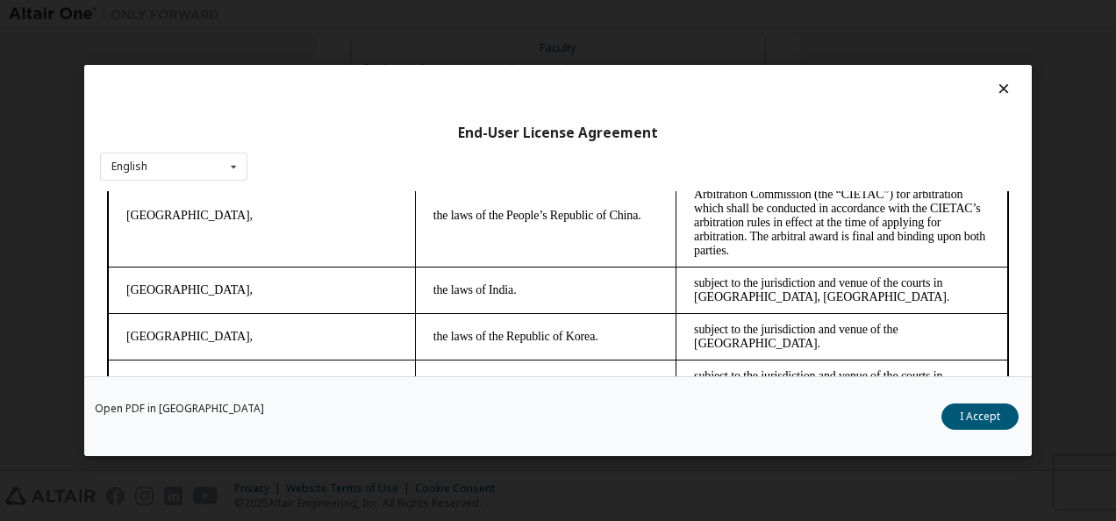
scroll to position [4946, 0]
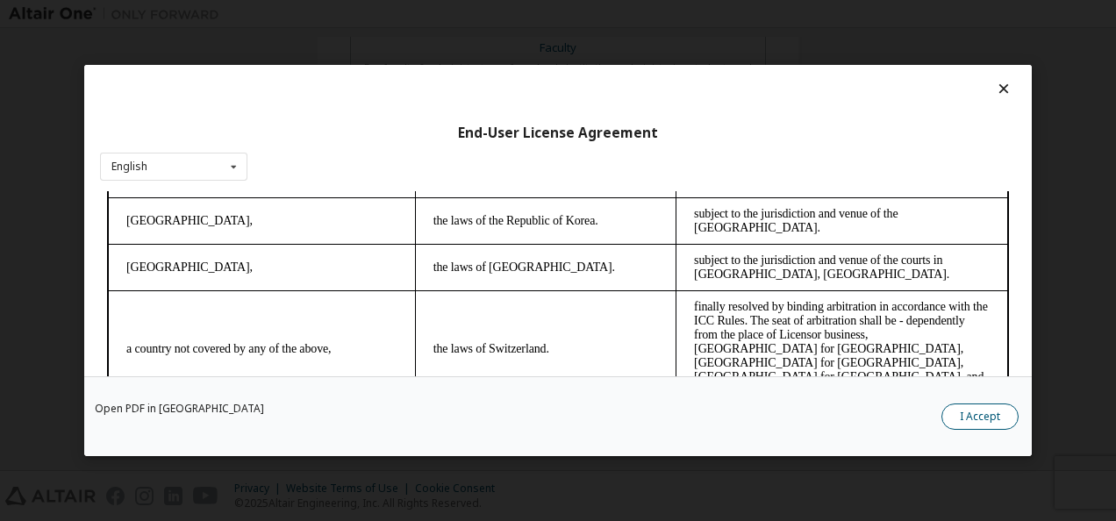
click at [972, 416] on button "I Accept" at bounding box center [979, 416] width 77 height 26
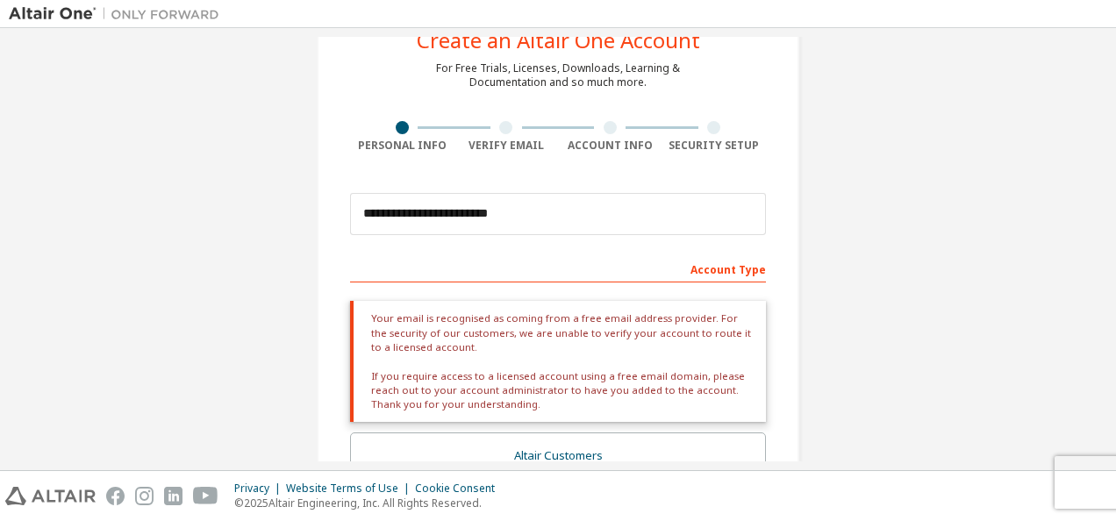
scroll to position [61, 0]
click at [711, 269] on div "Account Type" at bounding box center [558, 269] width 416 height 28
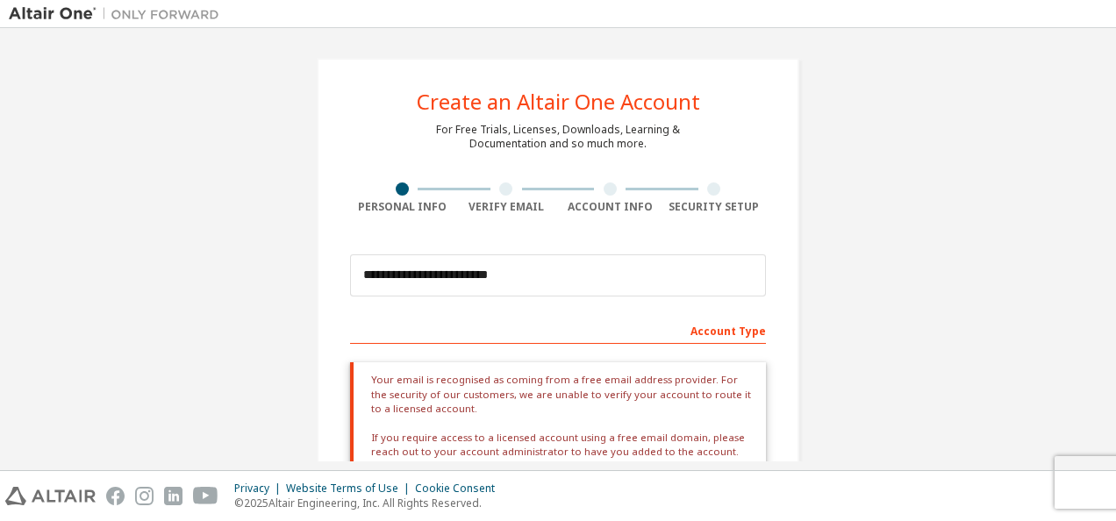
scroll to position [631, 0]
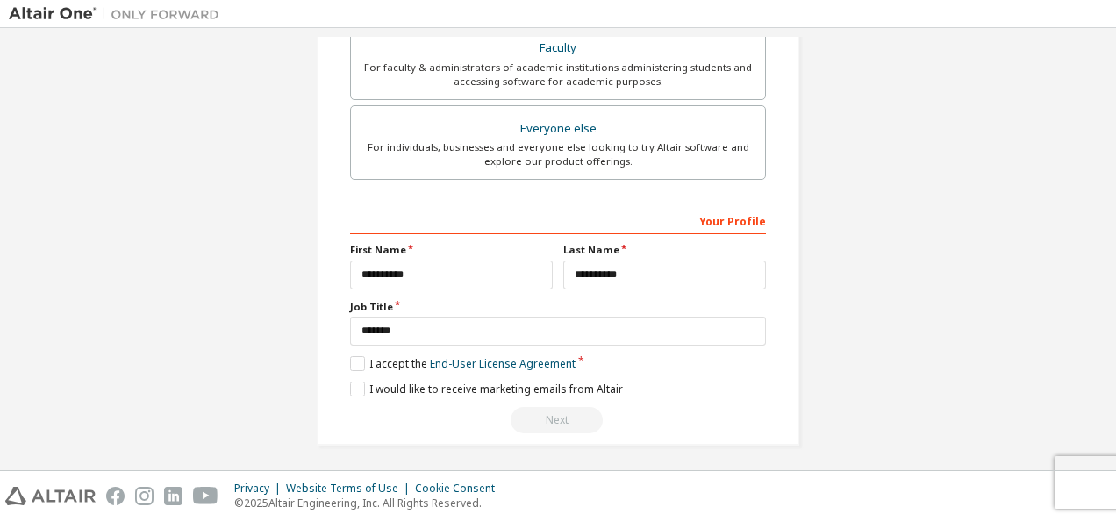
click at [542, 414] on div "Next" at bounding box center [558, 420] width 416 height 26
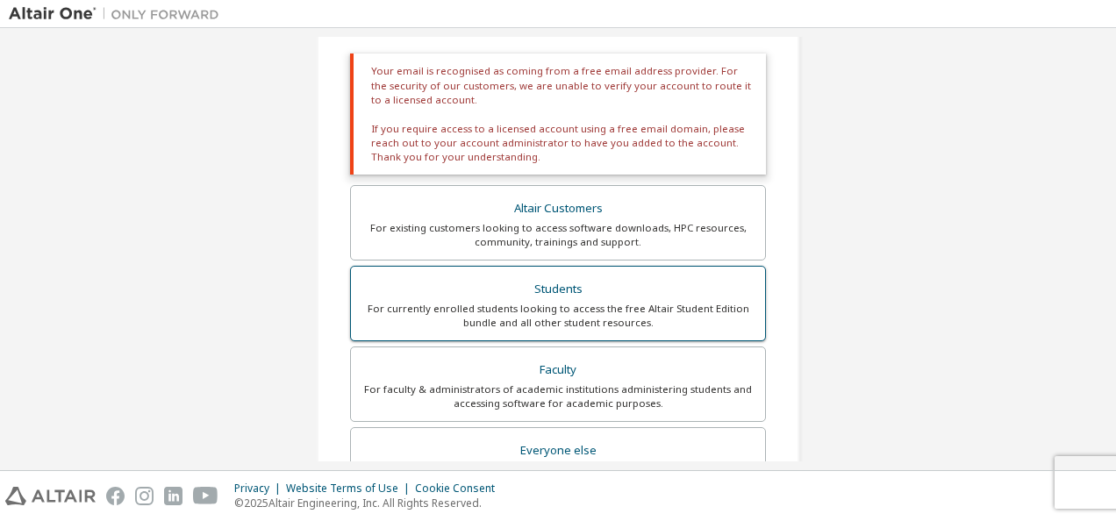
scroll to position [308, 0]
click at [546, 296] on div "Students" at bounding box center [557, 290] width 393 height 25
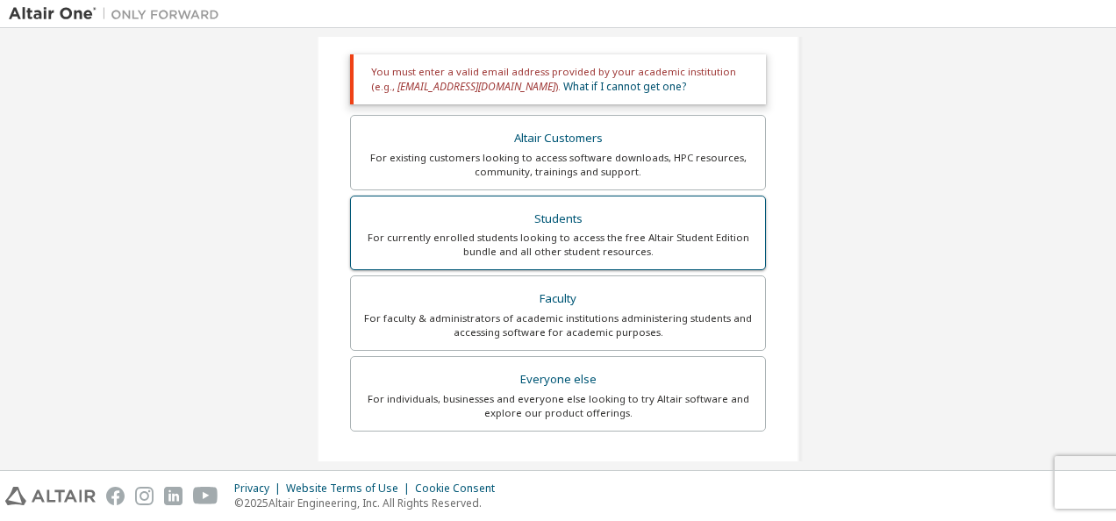
scroll to position [153, 0]
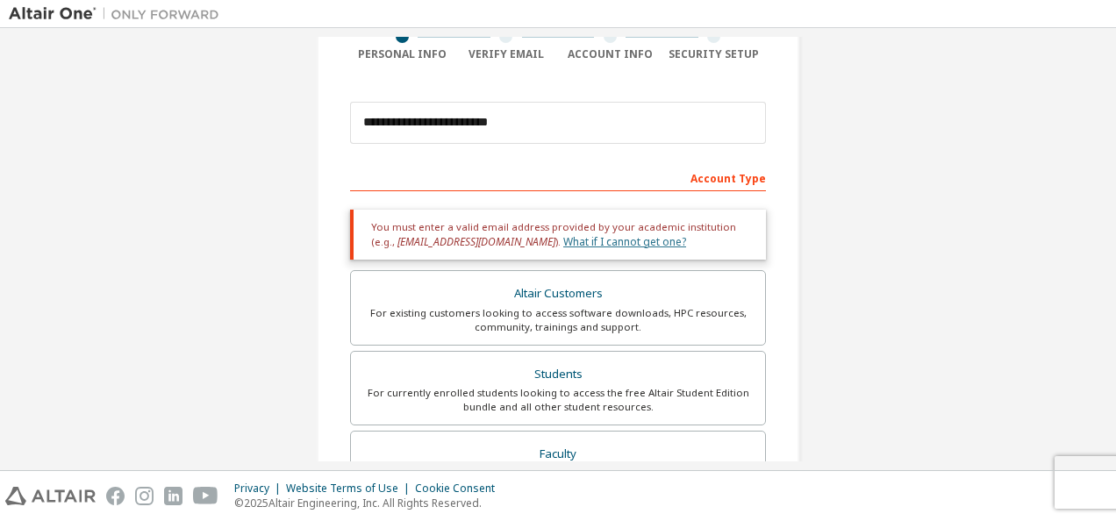
click at [563, 243] on link "What if I cannot get one?" at bounding box center [624, 241] width 123 height 15
